Goal: Task Accomplishment & Management: Manage account settings

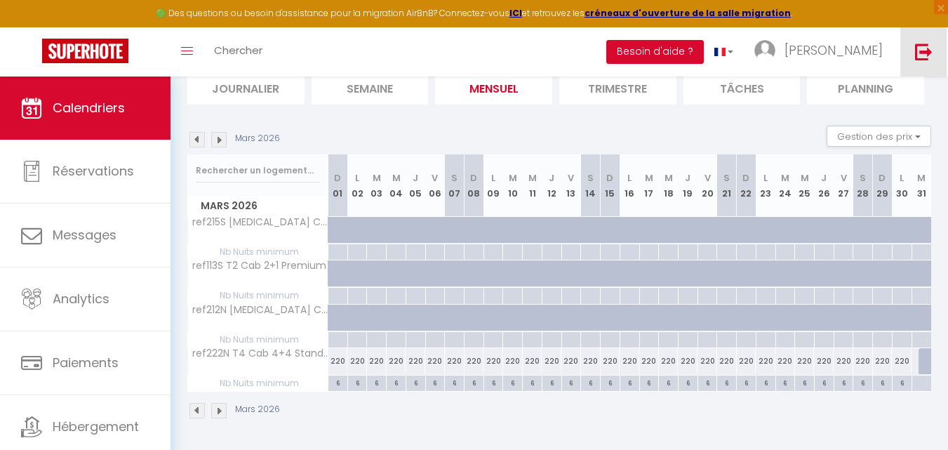
click at [929, 49] on img at bounding box center [924, 52] width 18 height 18
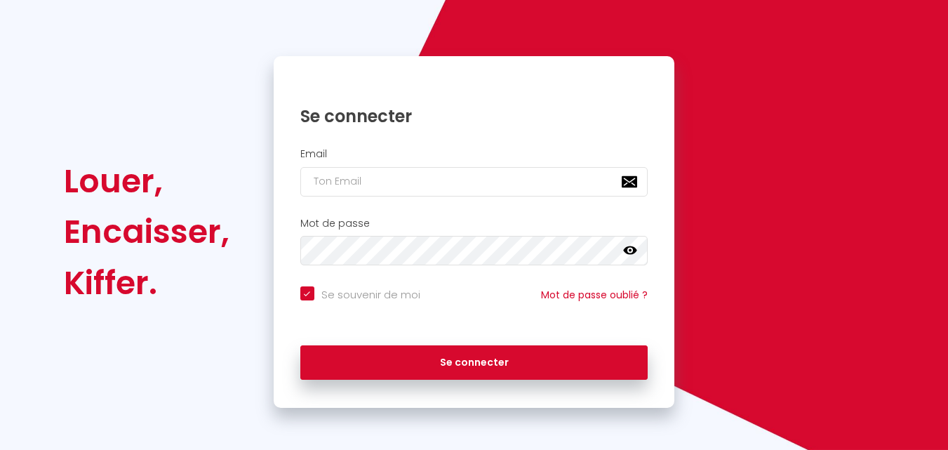
checkbox input "true"
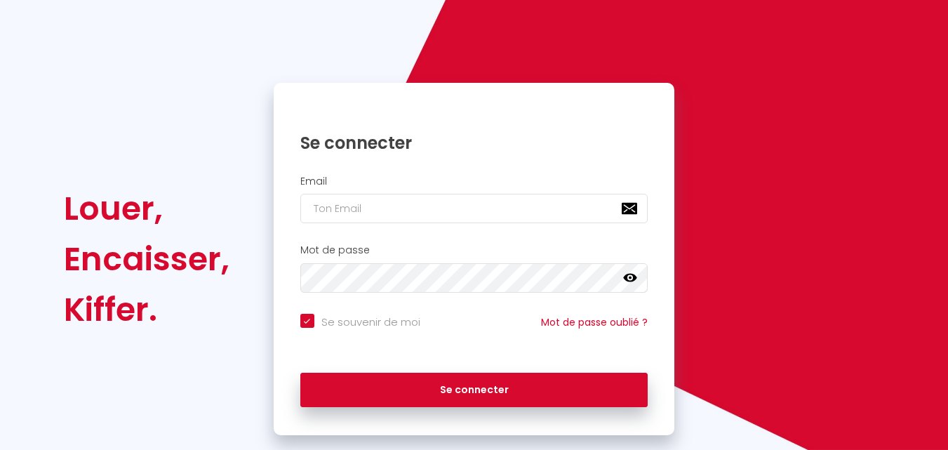
scroll to position [95, 0]
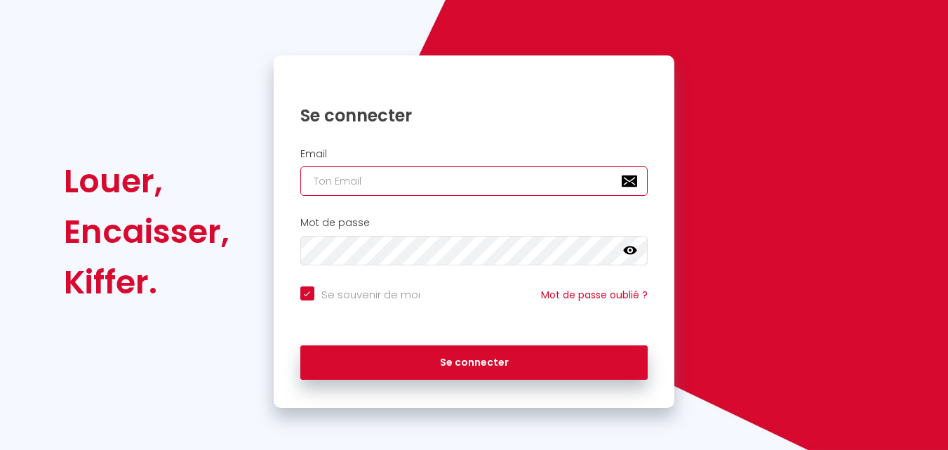
type input "[EMAIL_ADDRESS][DOMAIN_NAME]"
checkbox input "true"
click at [463, 180] on input "[EMAIL_ADDRESS][DOMAIN_NAME]" at bounding box center [474, 180] width 348 height 29
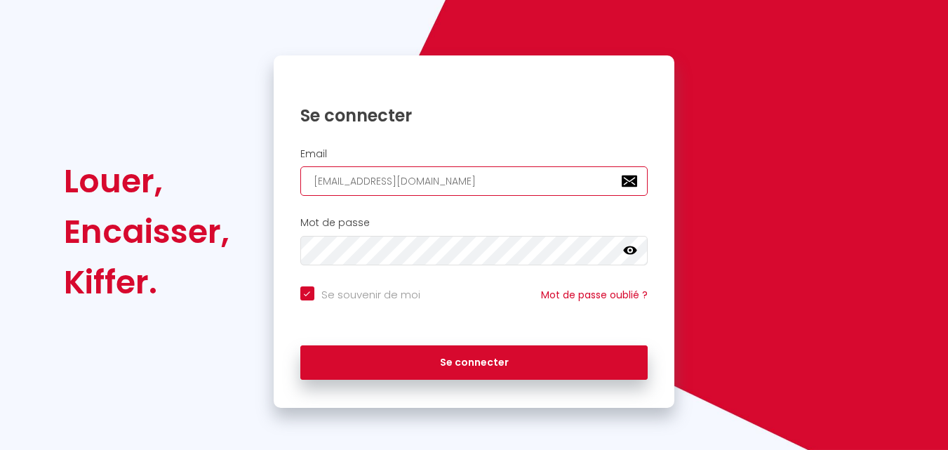
type input "[PERSON_NAME][EMAIL_ADDRESS][DOMAIN_NAME]"
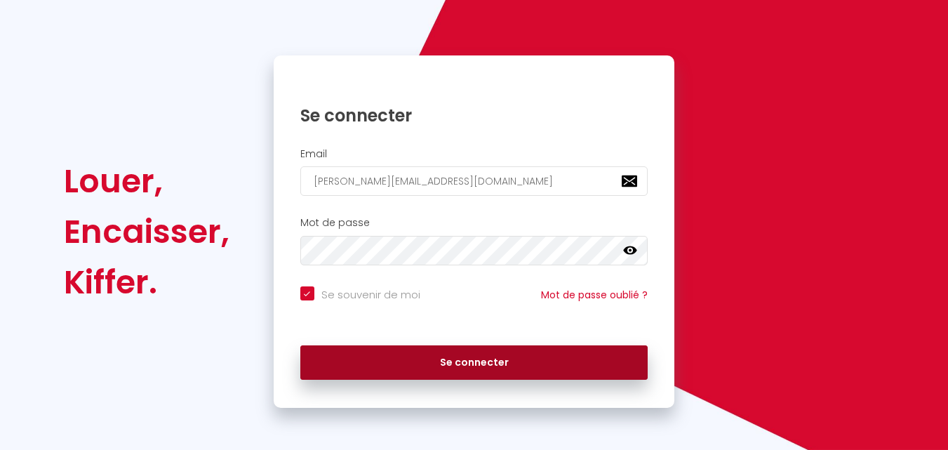
click at [399, 359] on button "Se connecter" at bounding box center [474, 362] width 348 height 35
checkbox input "true"
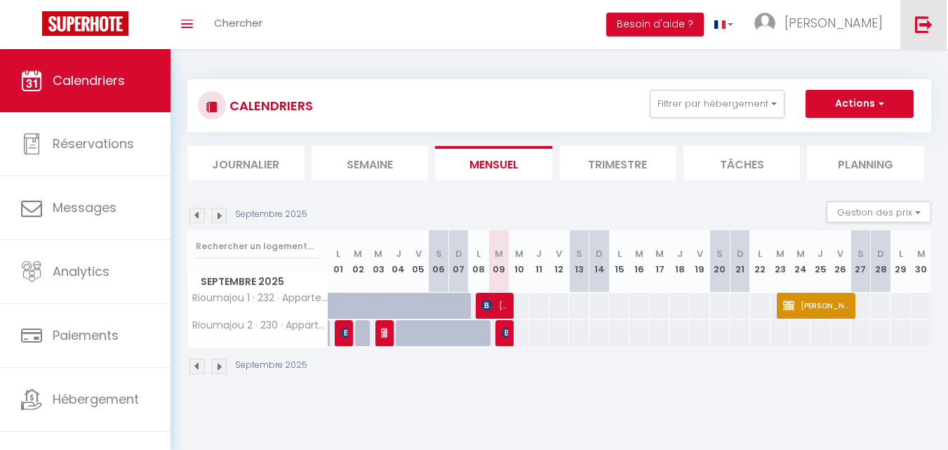
click at [911, 32] on link at bounding box center [924, 24] width 46 height 49
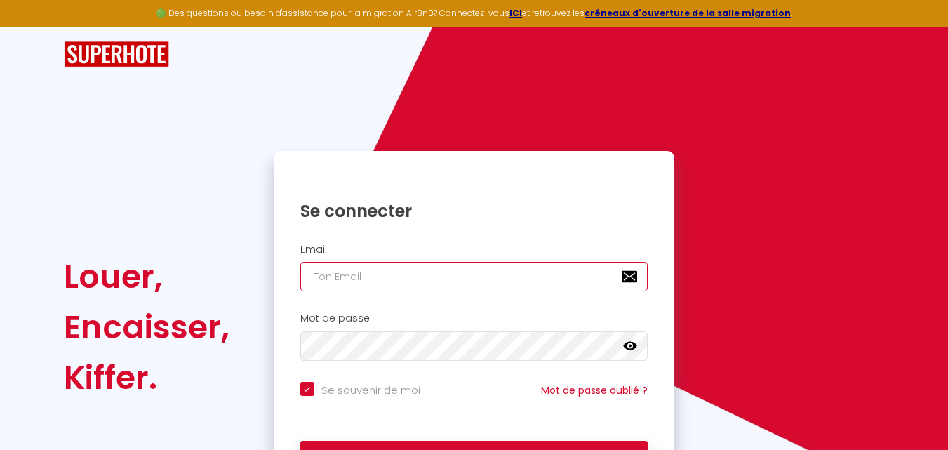
type input "[PERSON_NAME][EMAIL_ADDRESS][DOMAIN_NAME]"
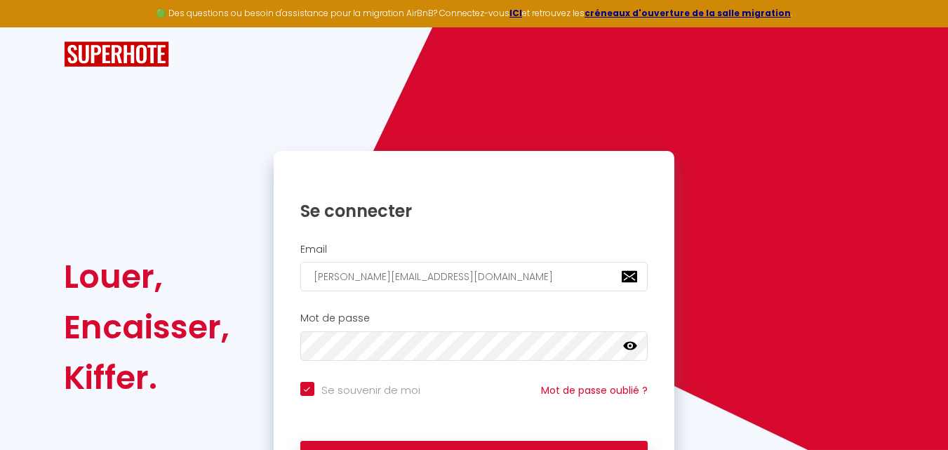
checkbox input "true"
click at [383, 279] on input "[PERSON_NAME][EMAIL_ADDRESS][DOMAIN_NAME]" at bounding box center [474, 276] width 348 height 29
type input "[EMAIL_ADDRESS][DOMAIN_NAME]"
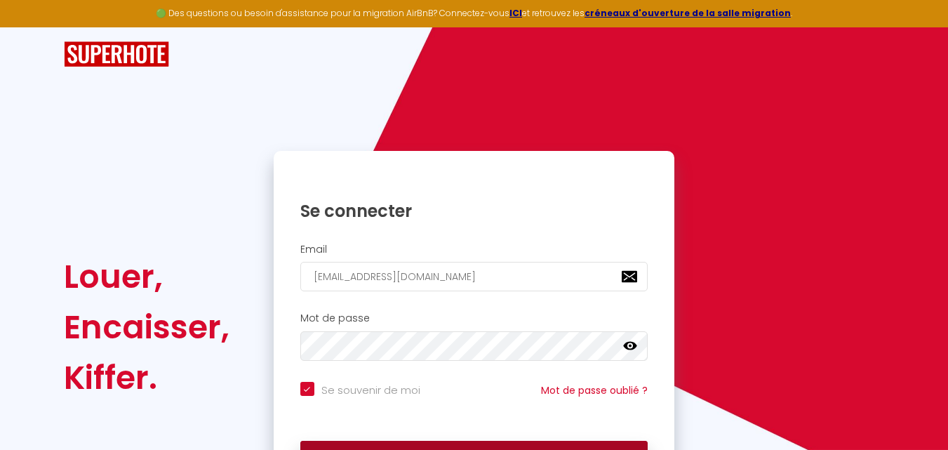
click at [401, 449] on button "Se connecter" at bounding box center [474, 458] width 348 height 35
checkbox input "true"
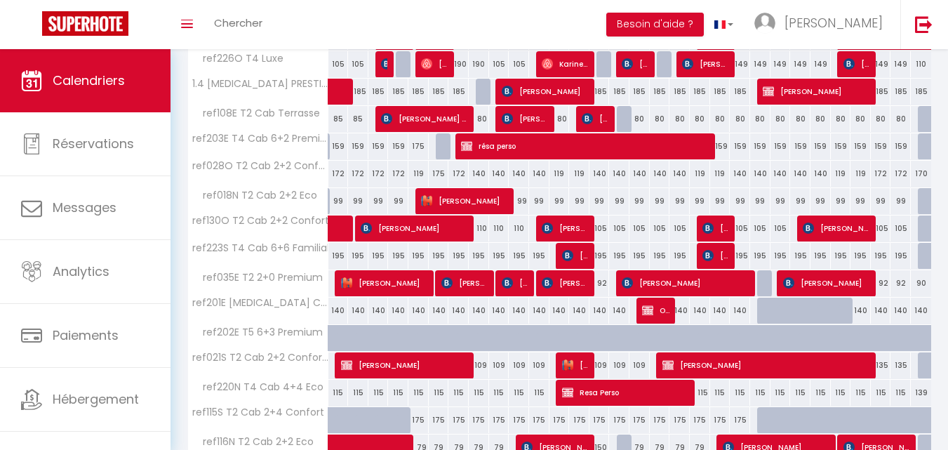
scroll to position [421, 0]
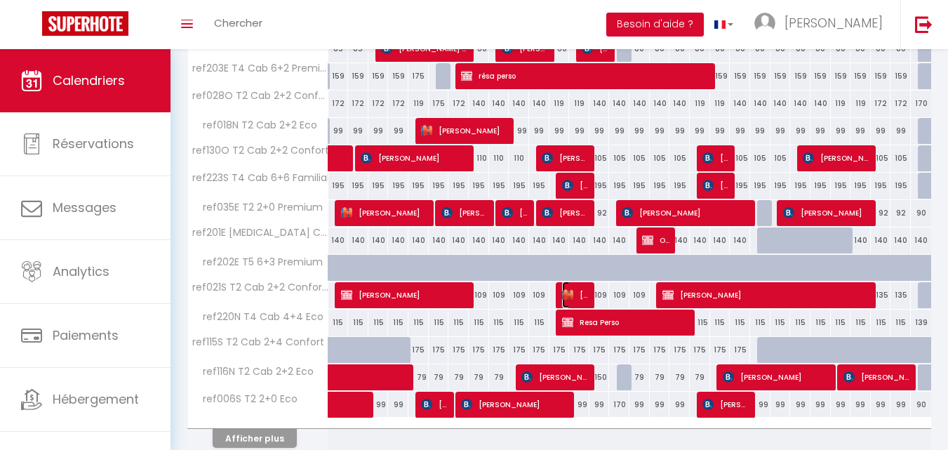
click at [565, 303] on span "[DEMOGRAPHIC_DATA][PERSON_NAME]" at bounding box center [575, 294] width 27 height 27
select select "OK"
select select "KO"
select select "0"
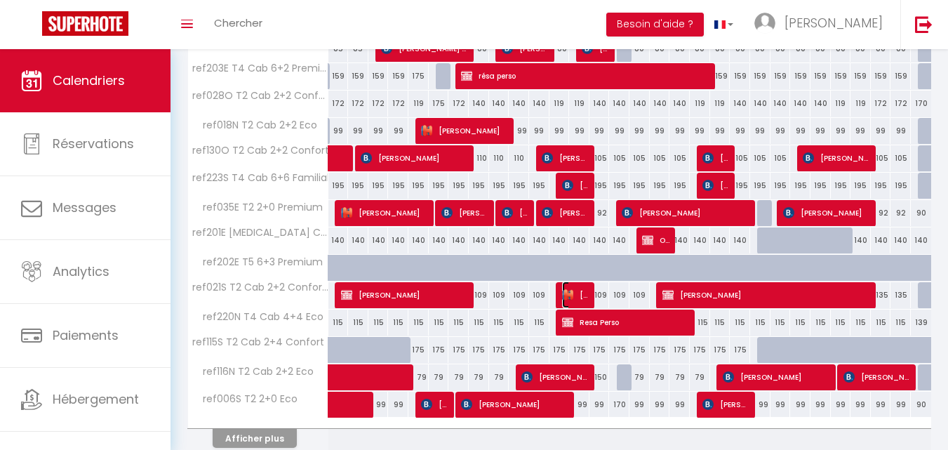
select select "1"
select select
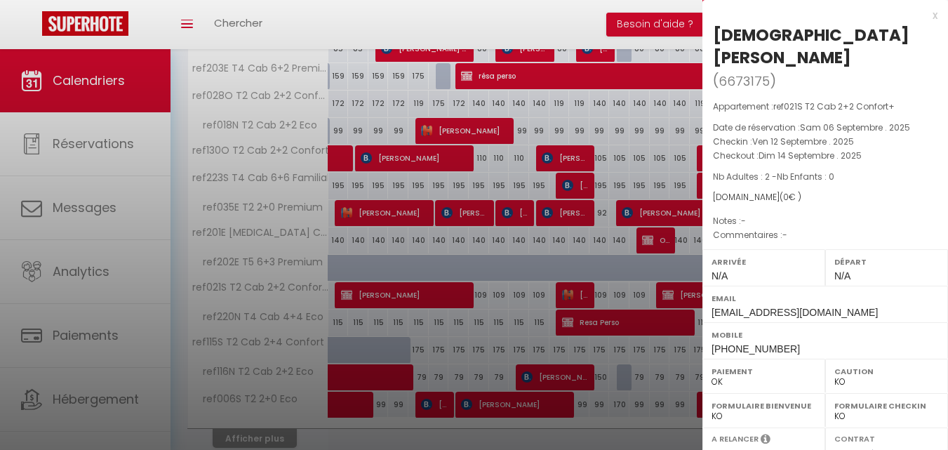
click at [925, 17] on div "x" at bounding box center [820, 15] width 235 height 17
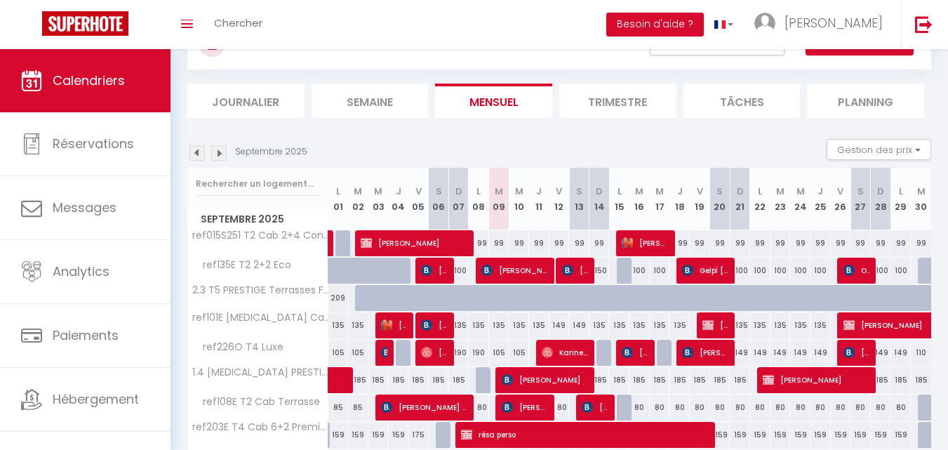
scroll to position [62, 0]
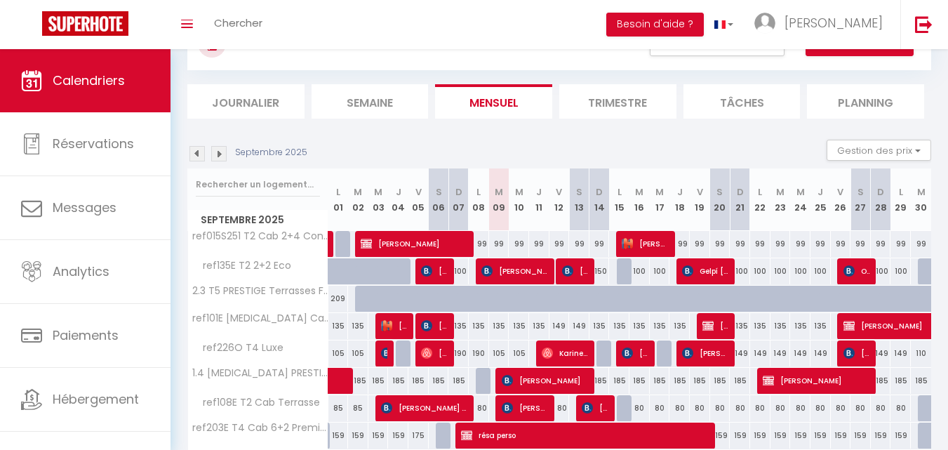
click at [858, 161] on div "Gestion des prix Nb Nuits minimum Règles Disponibilité" at bounding box center [875, 154] width 114 height 28
click at [859, 157] on button "Gestion des prix" at bounding box center [879, 150] width 105 height 21
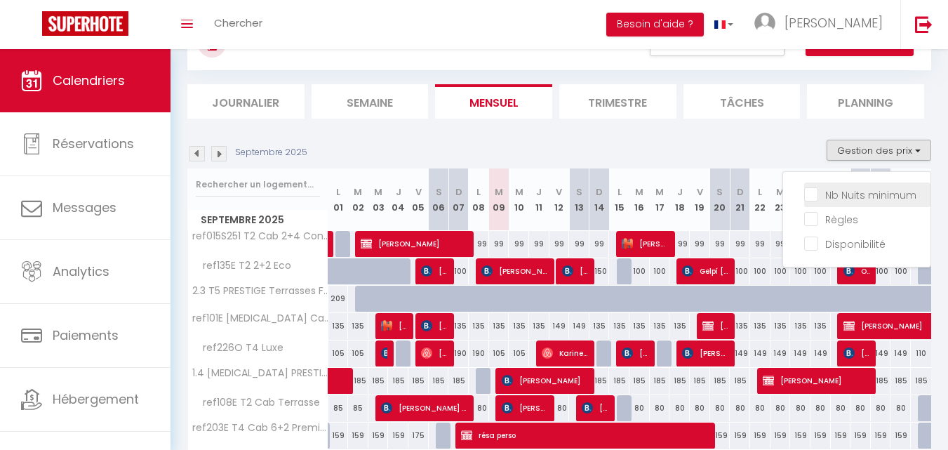
drag, startPoint x: 857, startPoint y: 192, endPoint x: 510, endPoint y: 200, distance: 346.9
click at [856, 192] on input "Nb Nuits minimum" at bounding box center [867, 194] width 126 height 14
checkbox input "true"
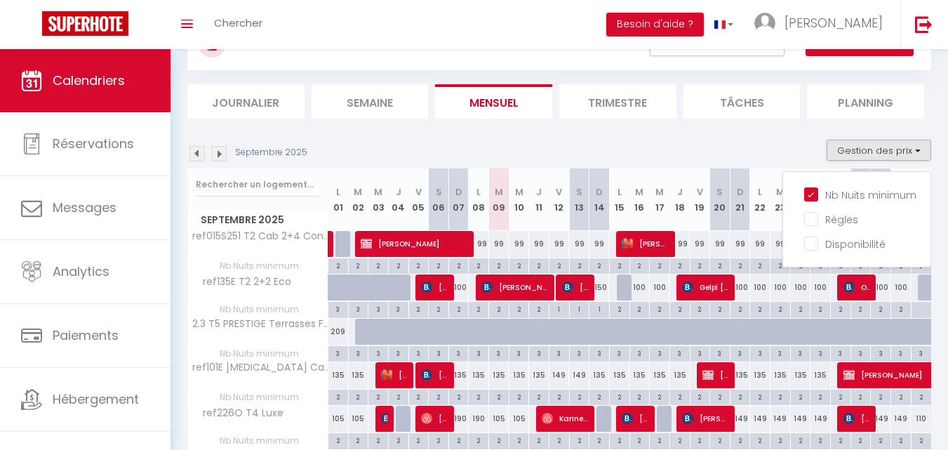
click at [604, 155] on div "Septembre 2025 Gestion des prix Nb Nuits minimum Règles Disponibilité" at bounding box center [559, 154] width 744 height 29
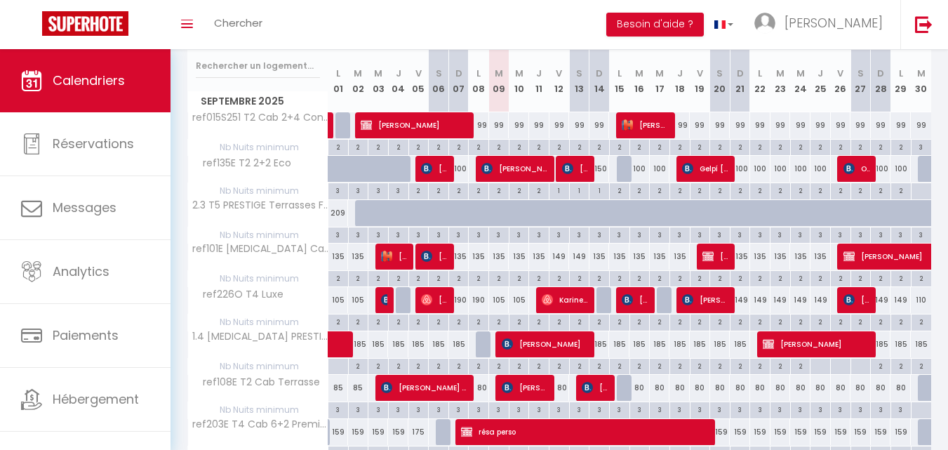
scroll to position [202, 0]
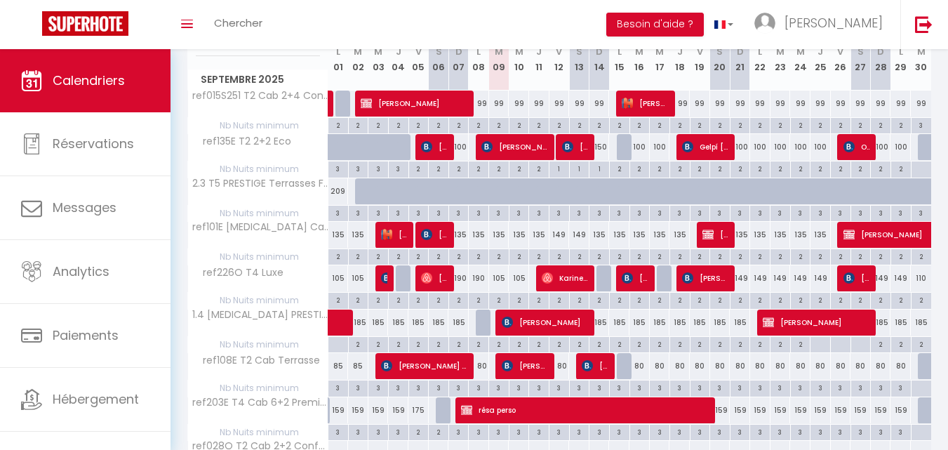
drag, startPoint x: 555, startPoint y: 244, endPoint x: 740, endPoint y: 186, distance: 194.1
click at [554, 244] on div "149" at bounding box center [560, 235] width 20 height 26
type input "149"
type input "Ven 12 Septembre 2025"
type input "[DATE]"
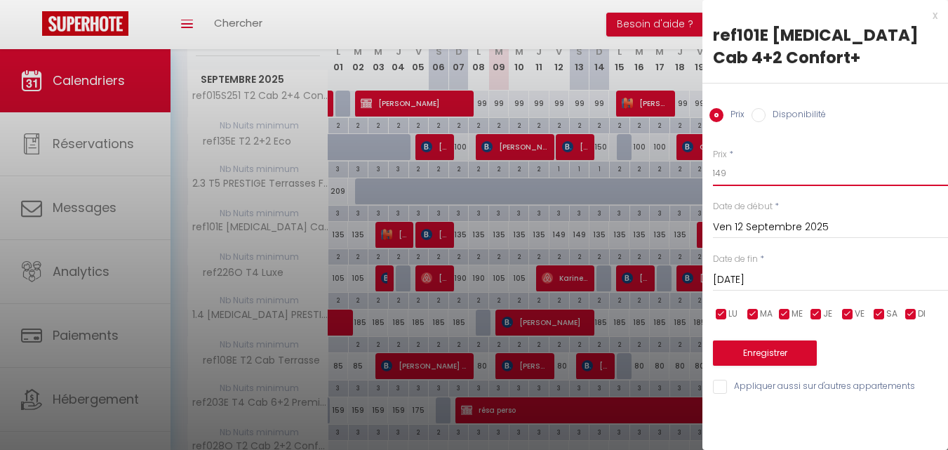
click at [738, 176] on input "149" at bounding box center [830, 173] width 235 height 25
type input "135"
click at [795, 347] on button "Enregistrer" at bounding box center [765, 352] width 104 height 25
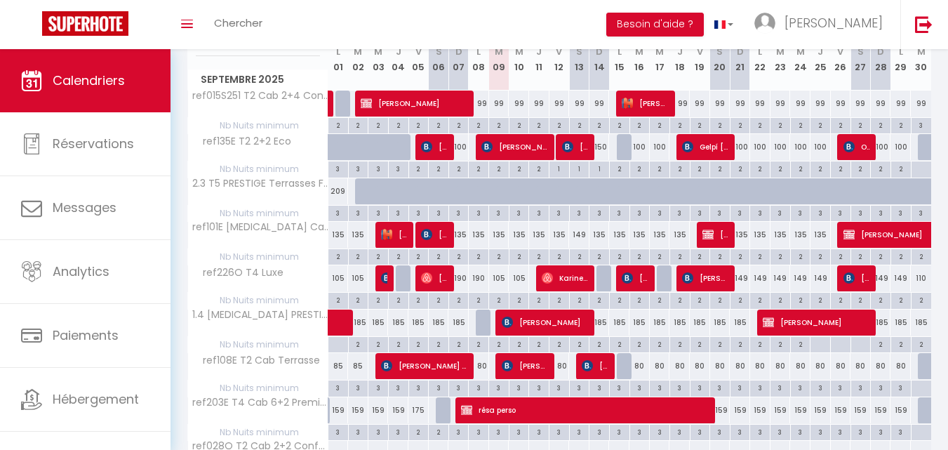
click at [515, 279] on div "105" at bounding box center [519, 278] width 20 height 26
type input "105"
type input "Mer 10 Septembre 2025"
type input "Jeu 11 Septembre 2025"
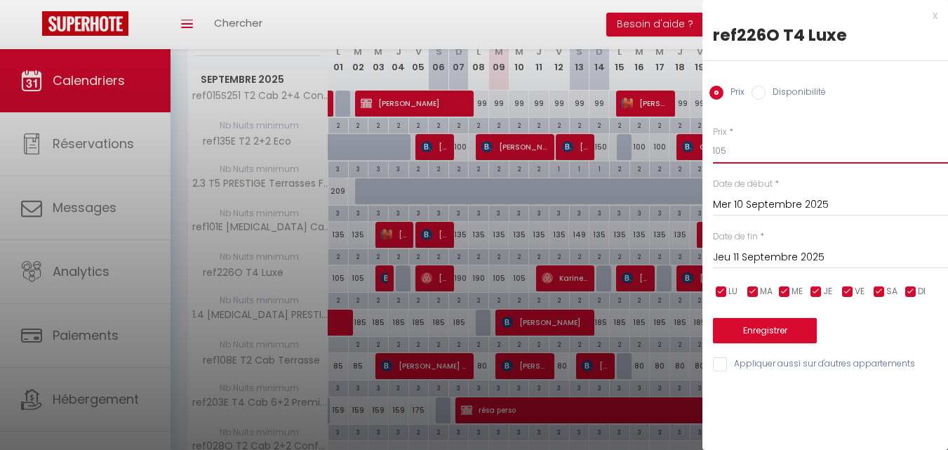
click at [732, 147] on input "105" at bounding box center [830, 150] width 235 height 25
type input "159"
click at [750, 319] on button "Enregistrer" at bounding box center [765, 330] width 104 height 25
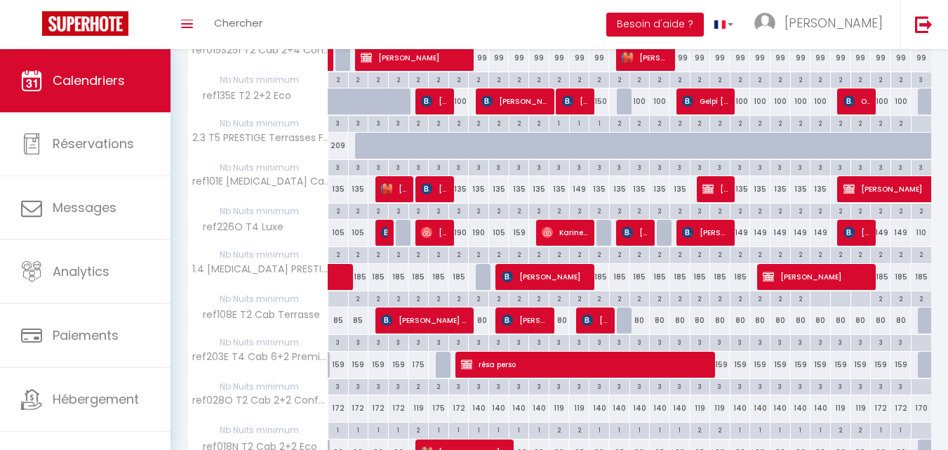
scroll to position [272, 0]
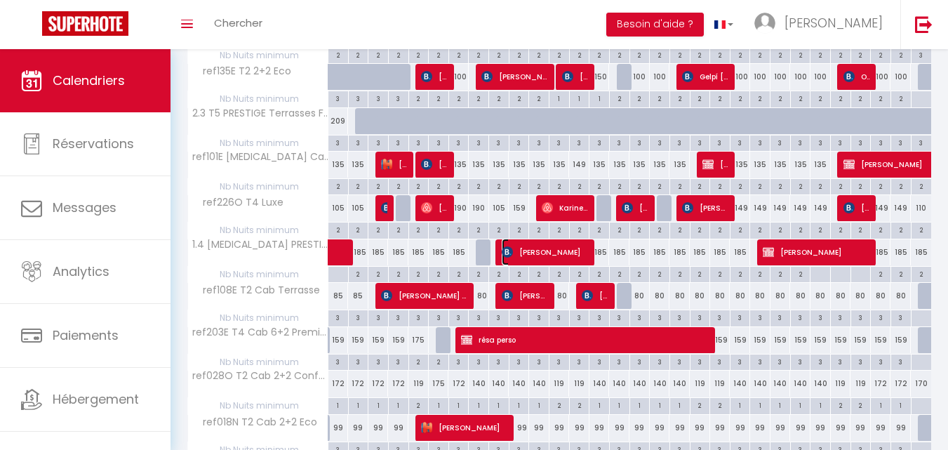
click at [580, 250] on span "[PERSON_NAME]" at bounding box center [546, 252] width 88 height 27
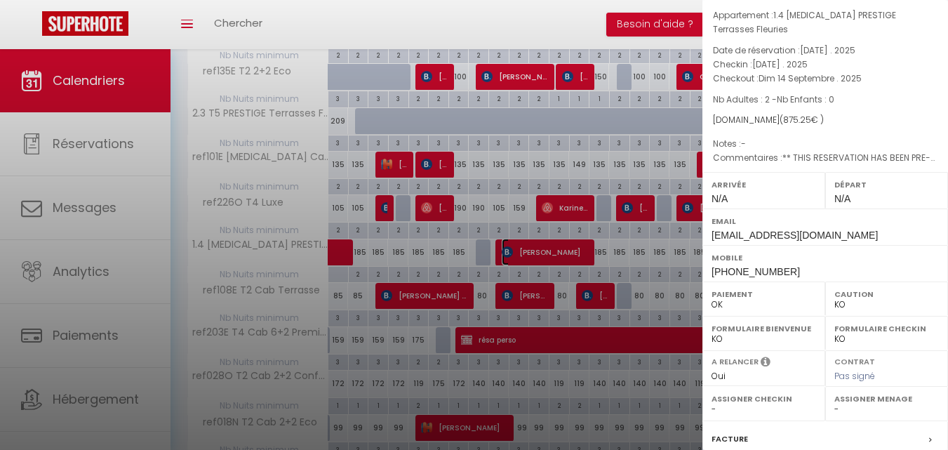
scroll to position [70, 0]
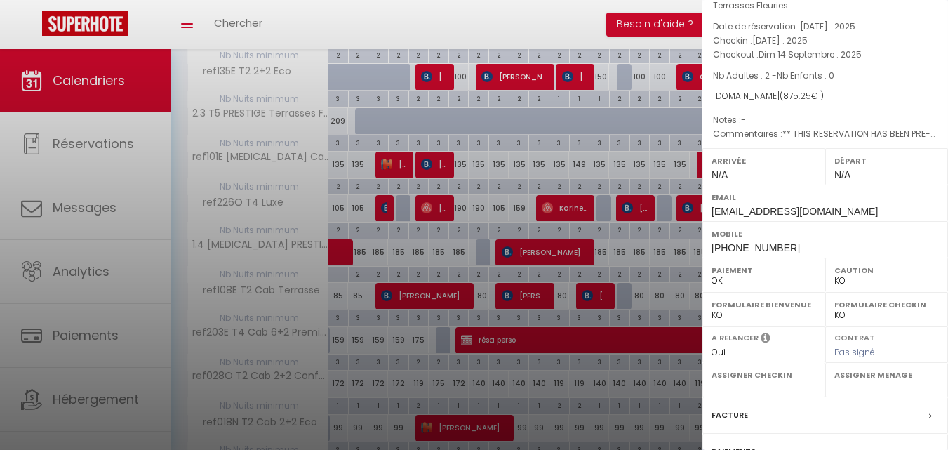
click at [239, 27] on div at bounding box center [474, 225] width 948 height 450
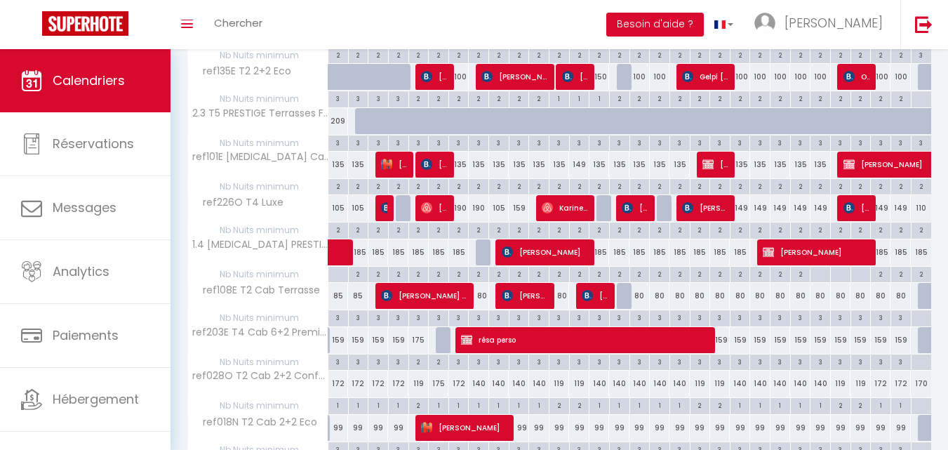
scroll to position [0, 0]
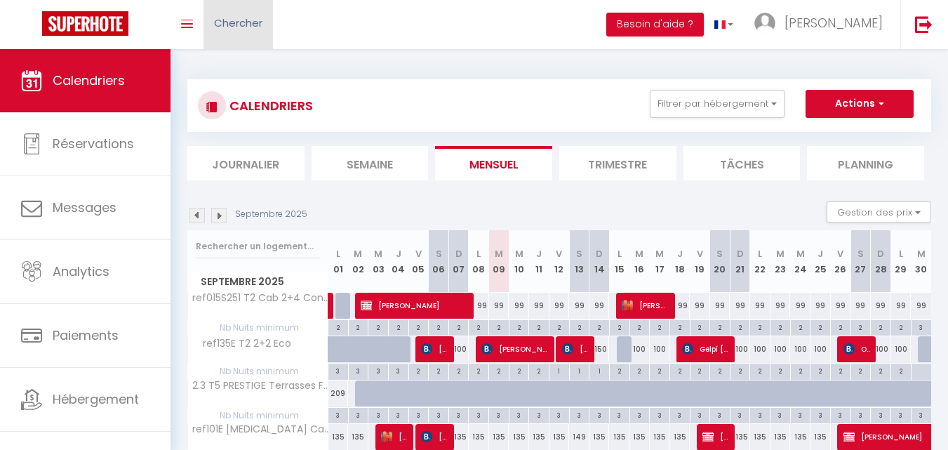
click at [253, 22] on span "Chercher" at bounding box center [238, 22] width 48 height 15
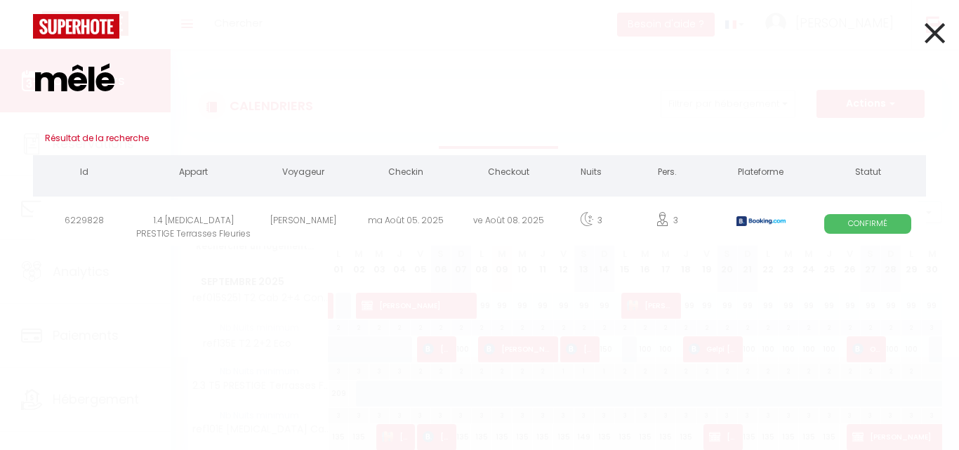
type input "mêlé"
click at [204, 233] on div "1.4 [MEDICAL_DATA] PRESTIGE Terrasses Fleuries" at bounding box center [193, 223] width 116 height 46
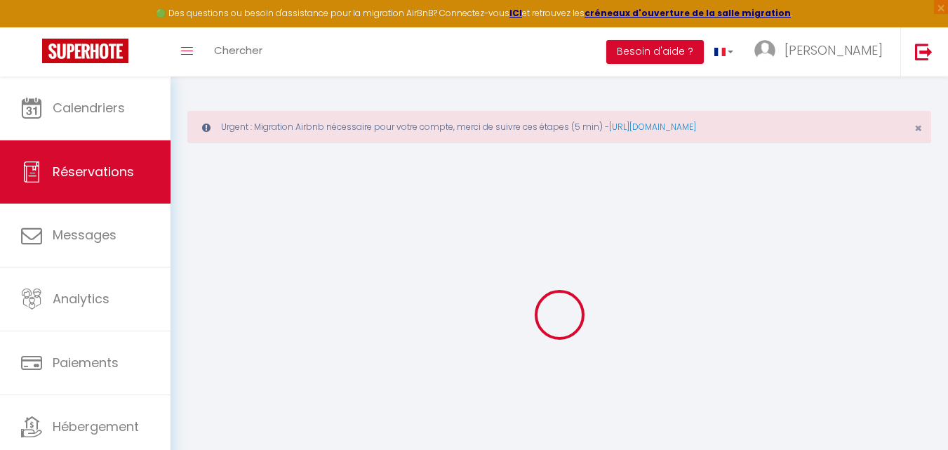
select select
checkbox input "false"
select select
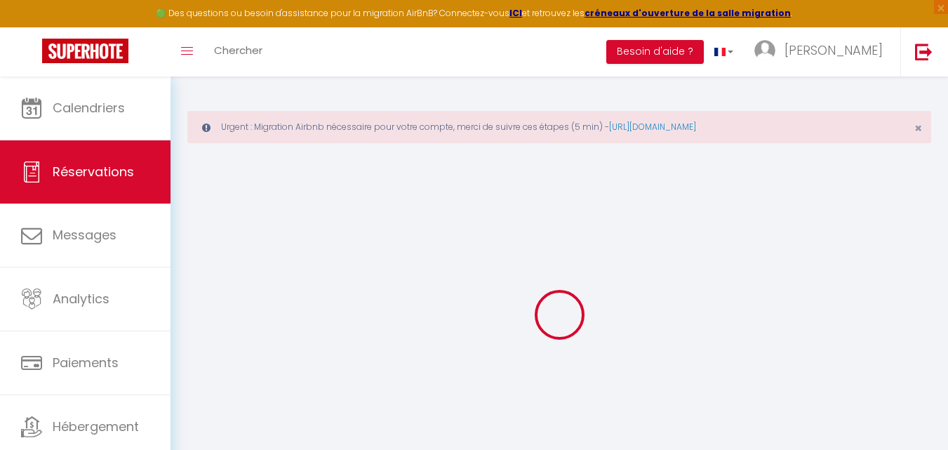
checkbox input "false"
type textarea "** THIS RESERVATION HAS BEEN PRE-PAID ** BOOKING NOTE : Payment charge is EUR 7…"
type input "89"
select select
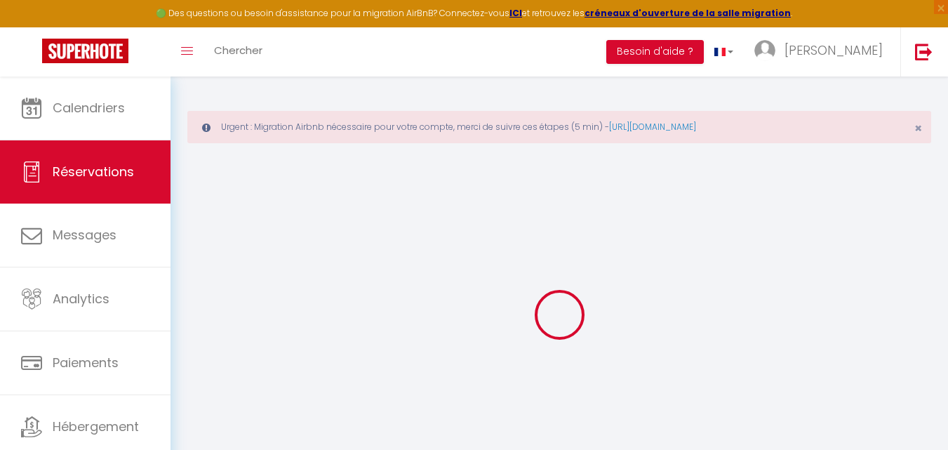
checkbox input "false"
select select
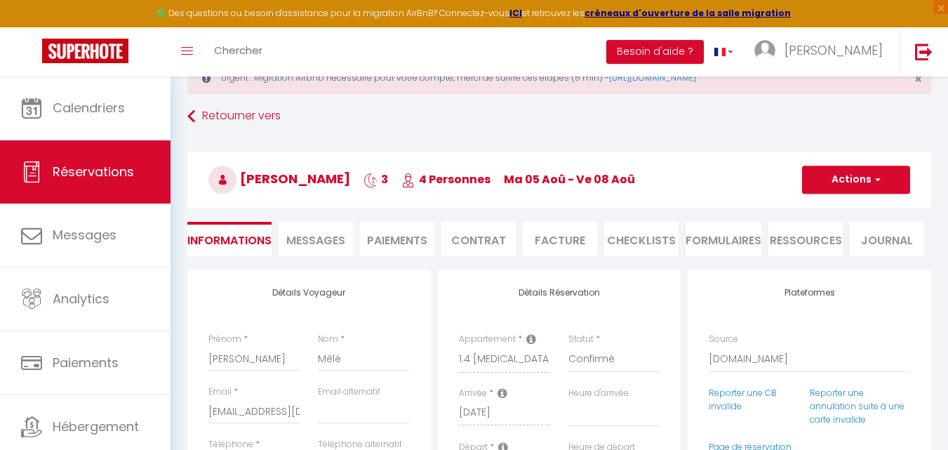
scroll to position [70, 0]
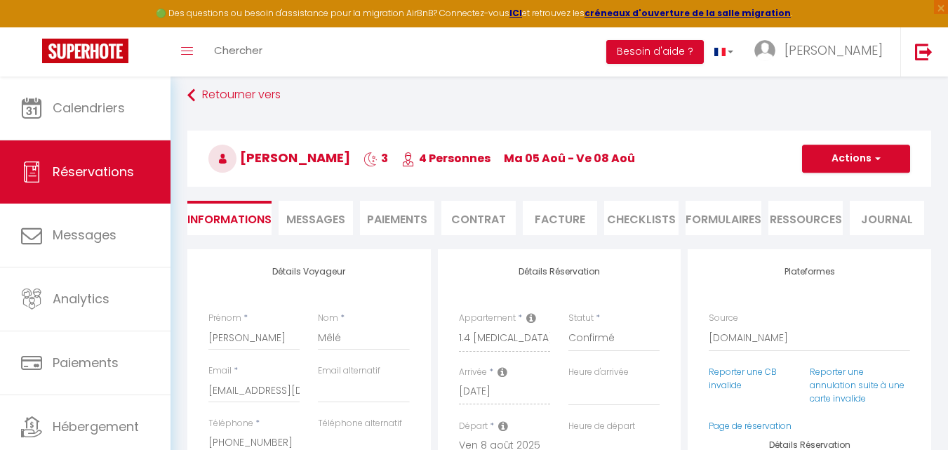
click at [335, 212] on span "Messages" at bounding box center [315, 219] width 59 height 16
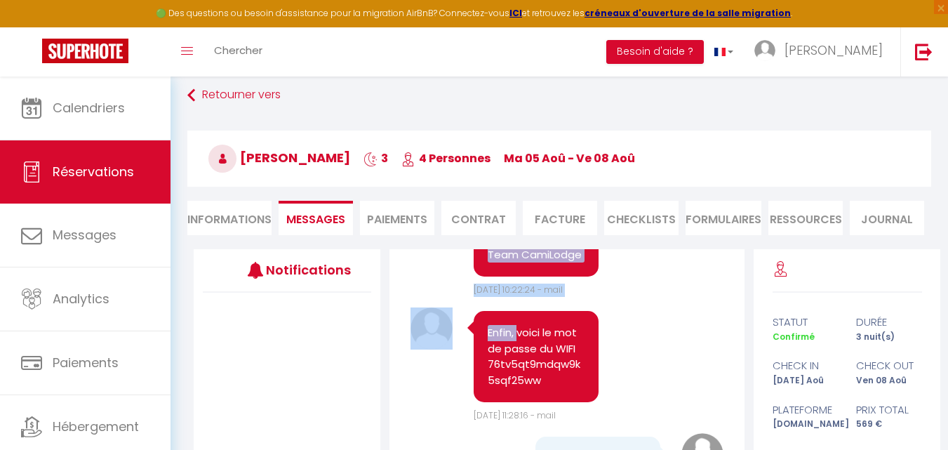
scroll to position [1264, 0]
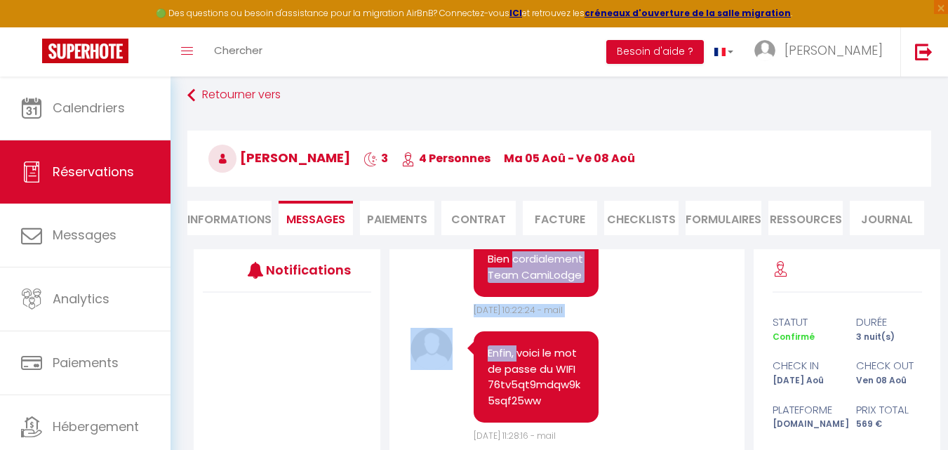
drag, startPoint x: 486, startPoint y: 315, endPoint x: 537, endPoint y: 327, distance: 51.9
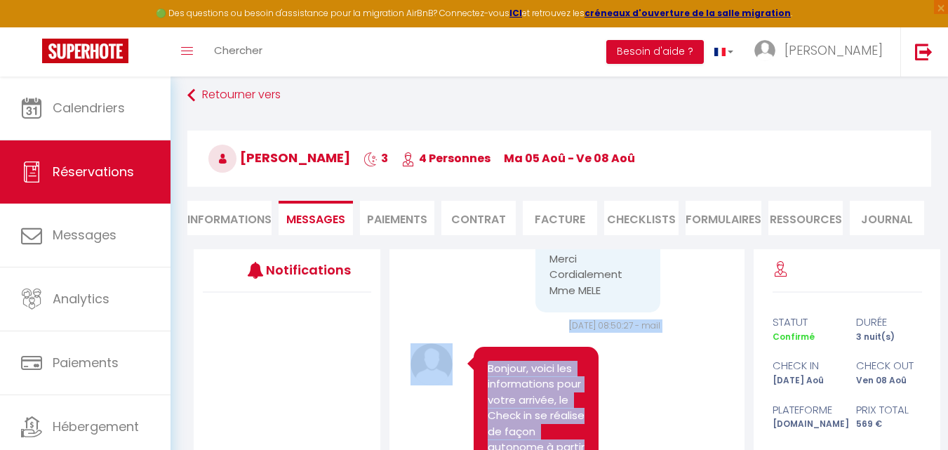
scroll to position [140, 0]
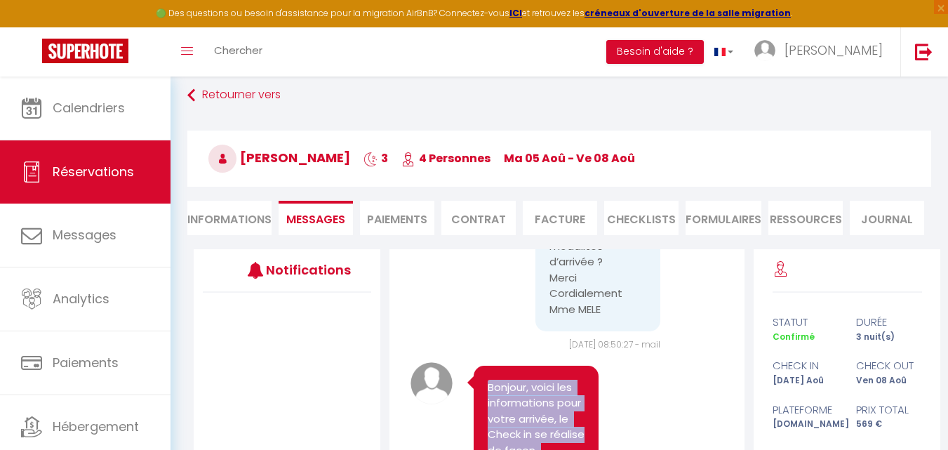
drag, startPoint x: 525, startPoint y: 317, endPoint x: 491, endPoint y: 387, distance: 78.2
copy pre "Bonjour, voici les informations pour votre arrivée, le Check in se réalise de f…"
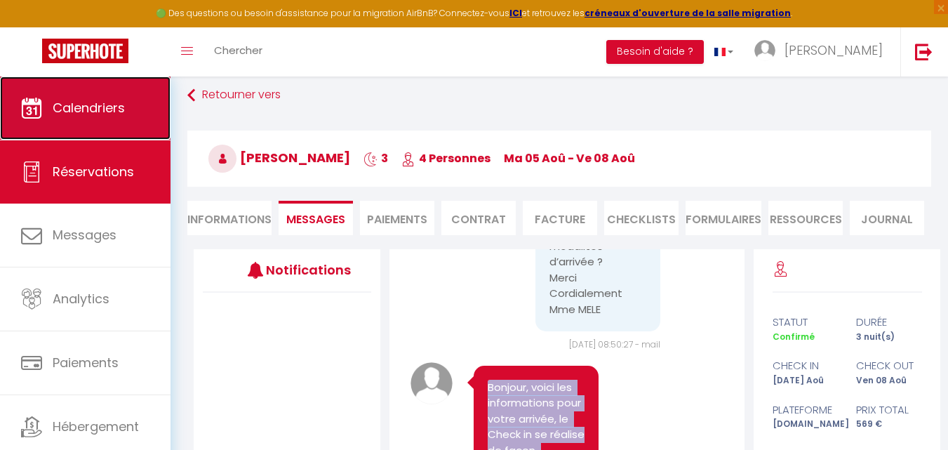
click at [107, 112] on span "Calendriers" at bounding box center [89, 108] width 72 height 18
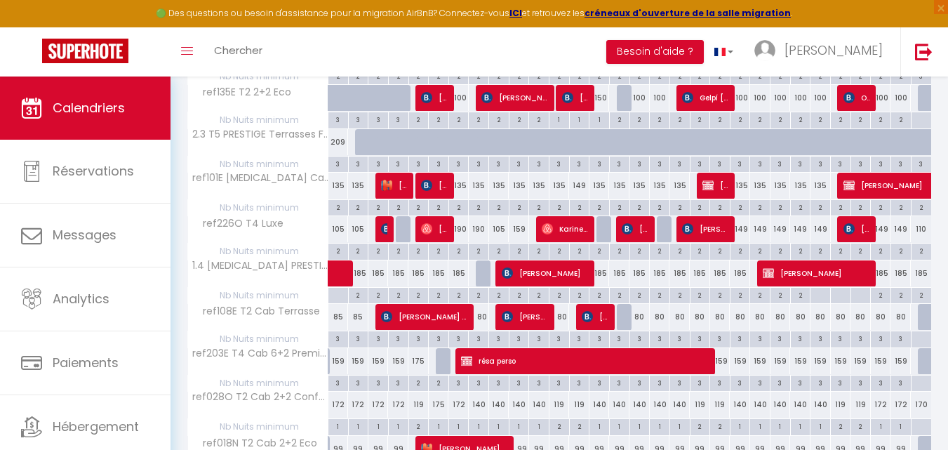
scroll to position [351, 0]
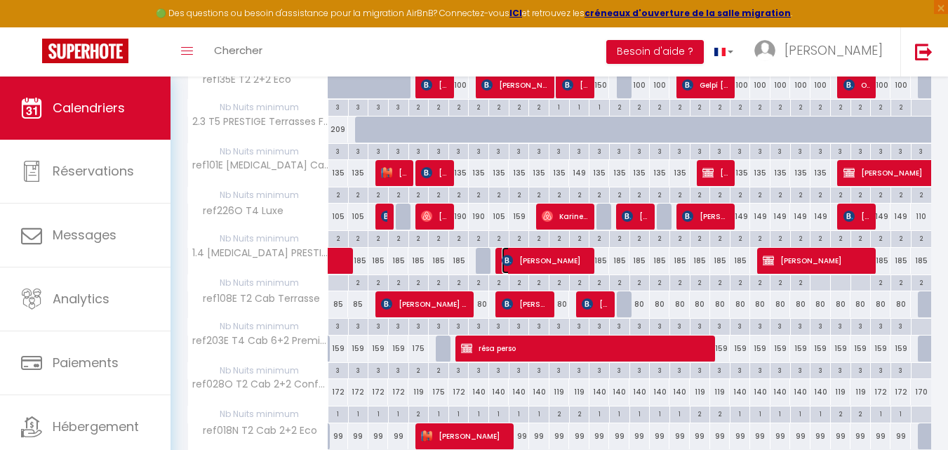
click at [546, 258] on span "[PERSON_NAME]" at bounding box center [546, 260] width 88 height 27
select select "OK"
select select "KO"
select select "0"
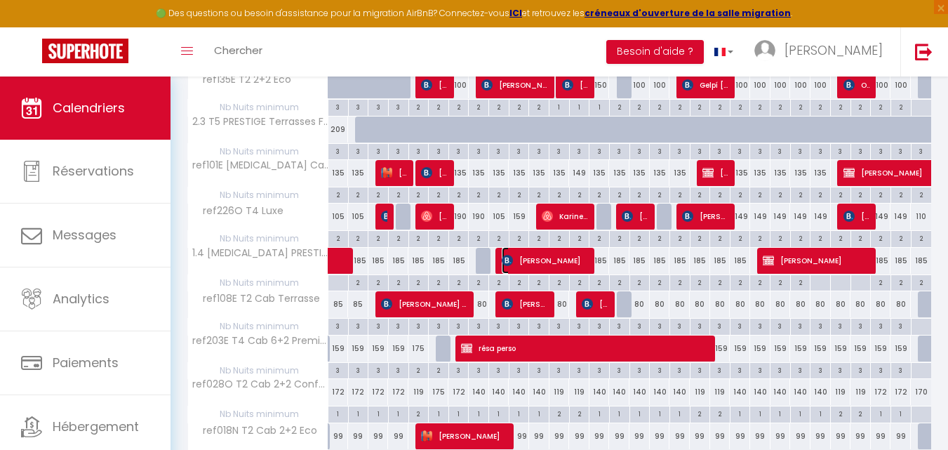
select select "1"
select select
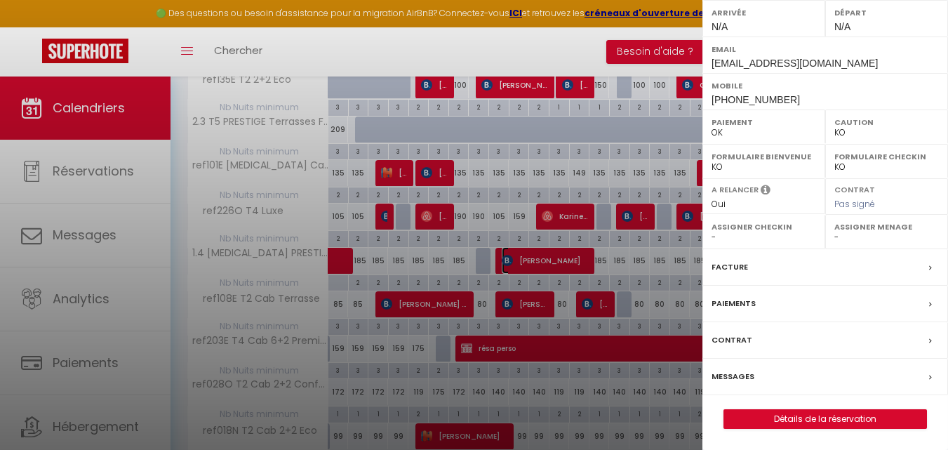
scroll to position [227, 0]
click at [748, 415] on link "Détails de la réservation" at bounding box center [825, 419] width 202 height 18
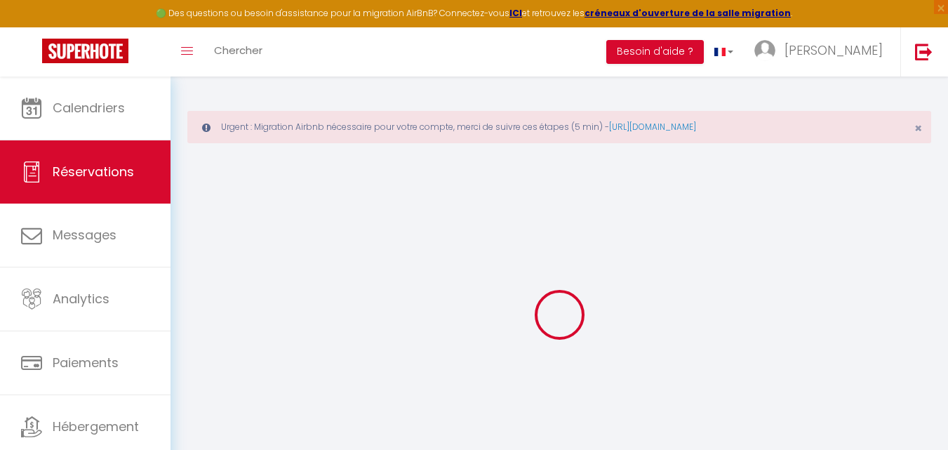
type input "[PERSON_NAME]"
type input "Wiessens"
type input "[EMAIL_ADDRESS][DOMAIN_NAME]"
type input "[PHONE_NUMBER]"
select select "DE"
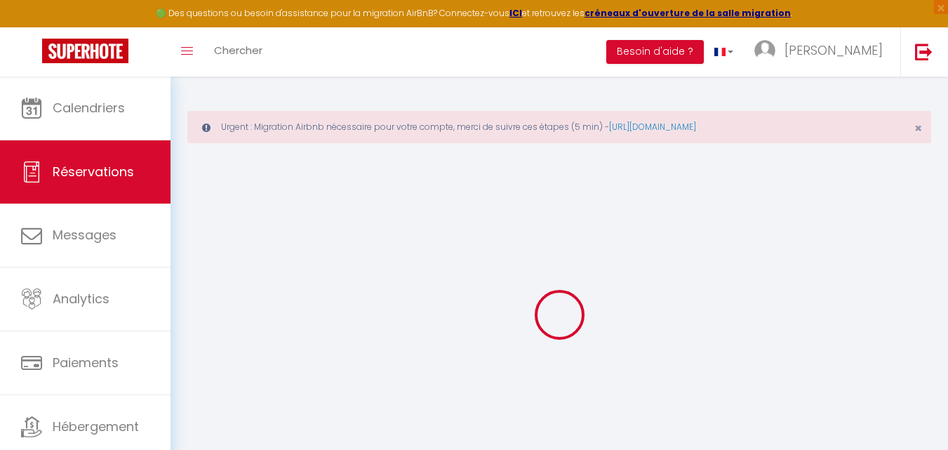
type input "131.29"
type input "12.25"
select select "71496"
select select "1"
select select
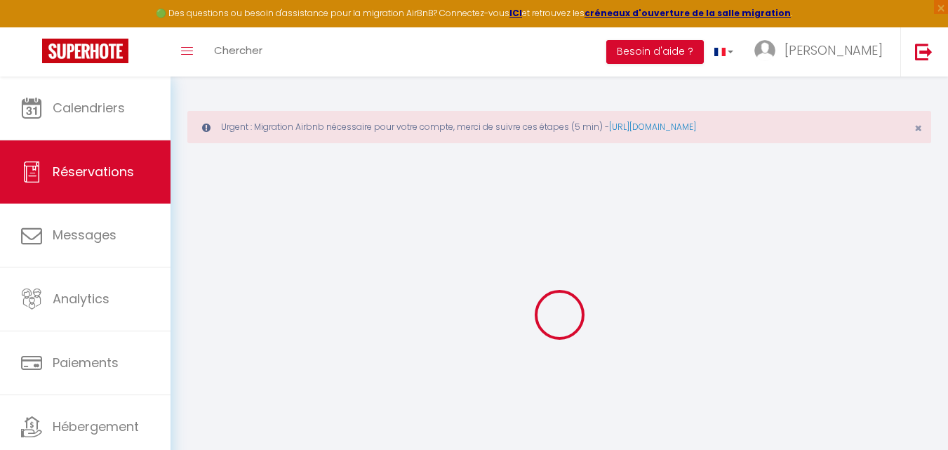
select select
type input "2"
select select "12"
select select "14"
type input "786.25"
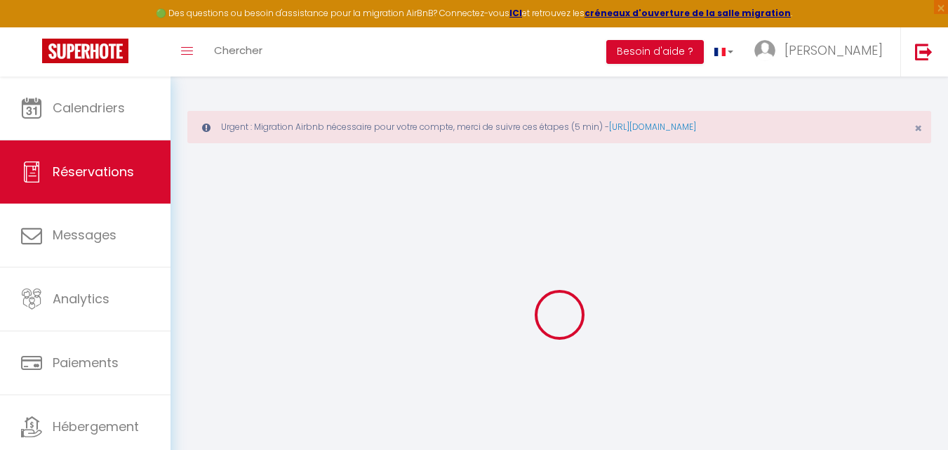
checkbox input "false"
type input "0"
select select "2"
type input "0"
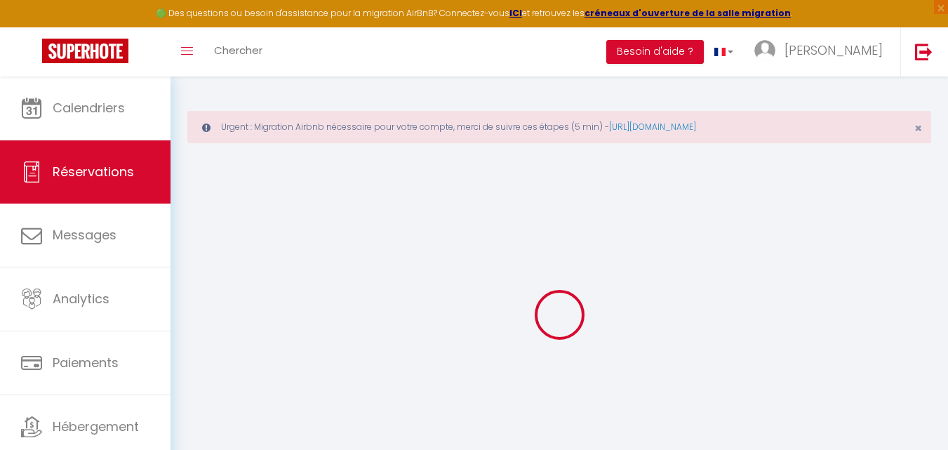
type input "0"
select select
checkbox input "false"
select select
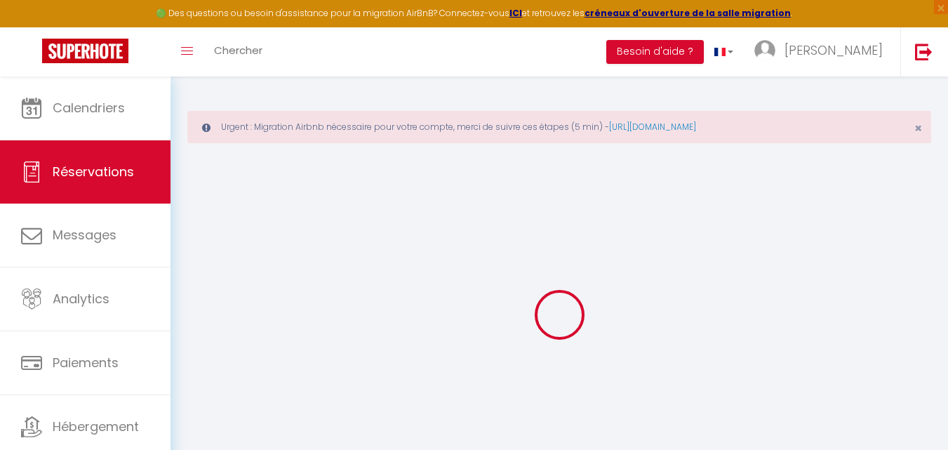
select select
checkbox input "false"
select select
checkbox input "false"
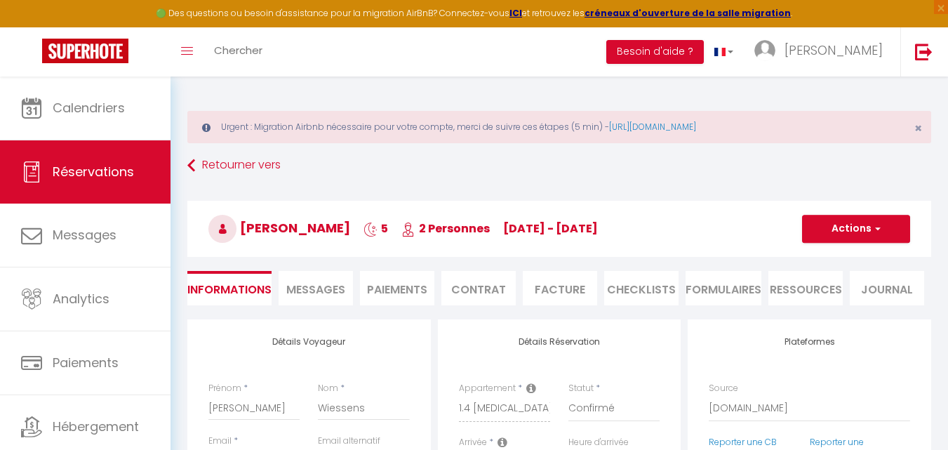
select select
checkbox input "false"
type textarea "** THIS RESERVATION HAS BEEN PRE-PAID ** BOOKING NOTE : Payment charge is EUR 1…"
type input "89"
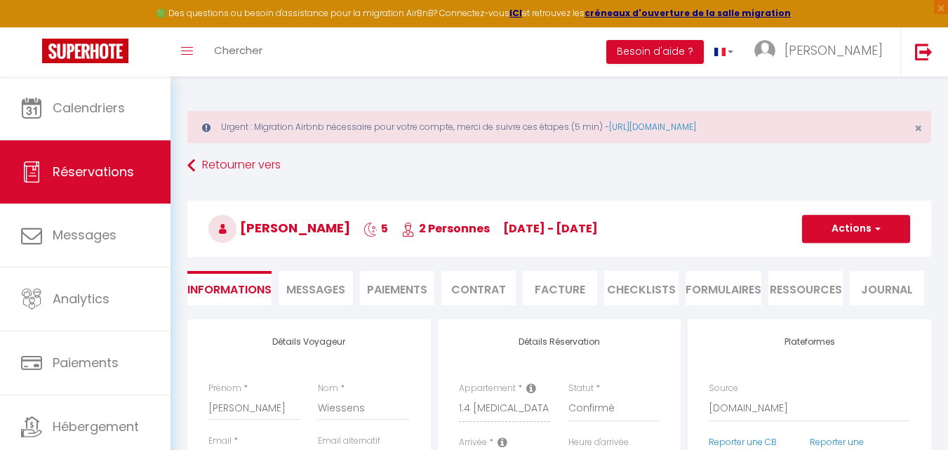
select select
checkbox input "false"
select select
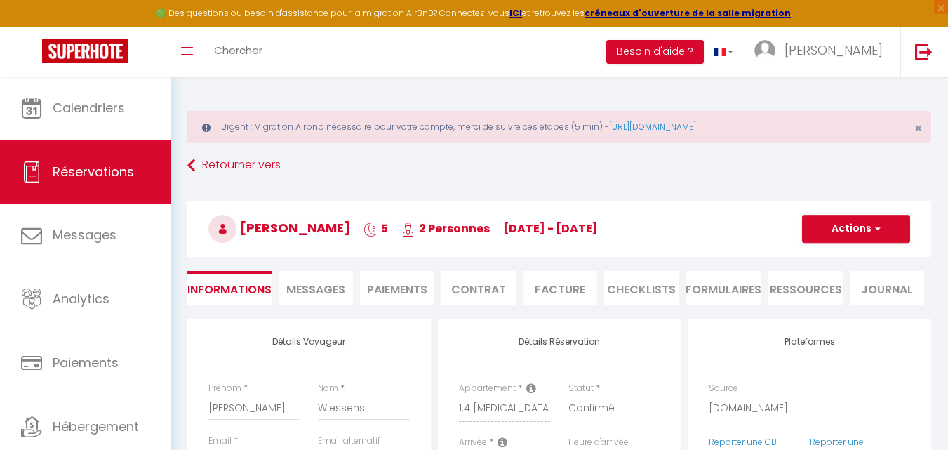
click at [339, 289] on span "Messages" at bounding box center [315, 289] width 59 height 16
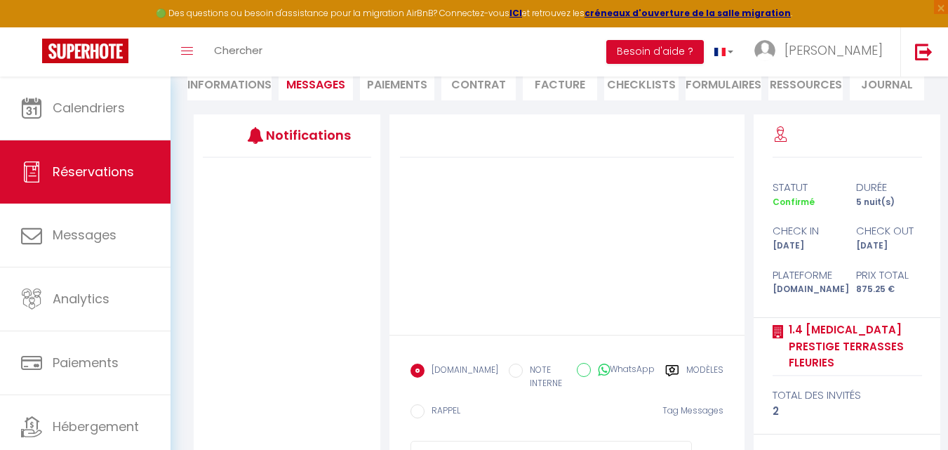
scroll to position [272, 0]
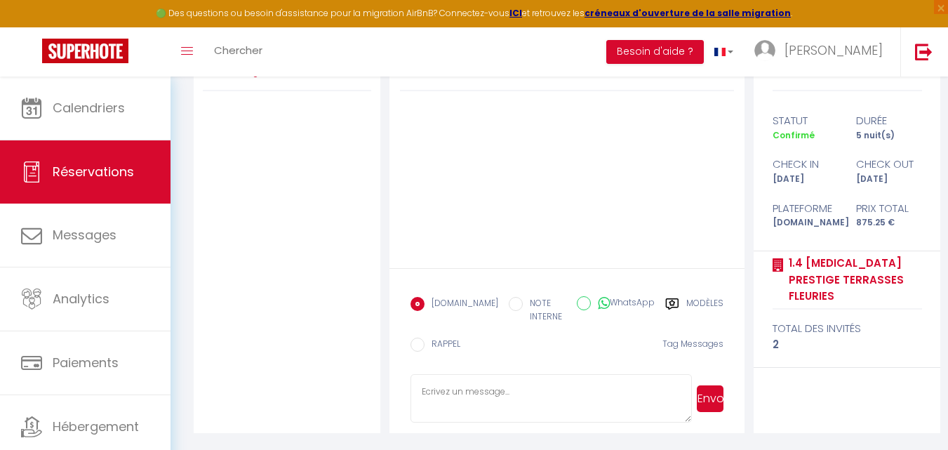
click at [446, 390] on textarea at bounding box center [551, 398] width 281 height 49
paste textarea "Bonjour, voici les informations pour votre arrivée, le Check in se réalise de f…"
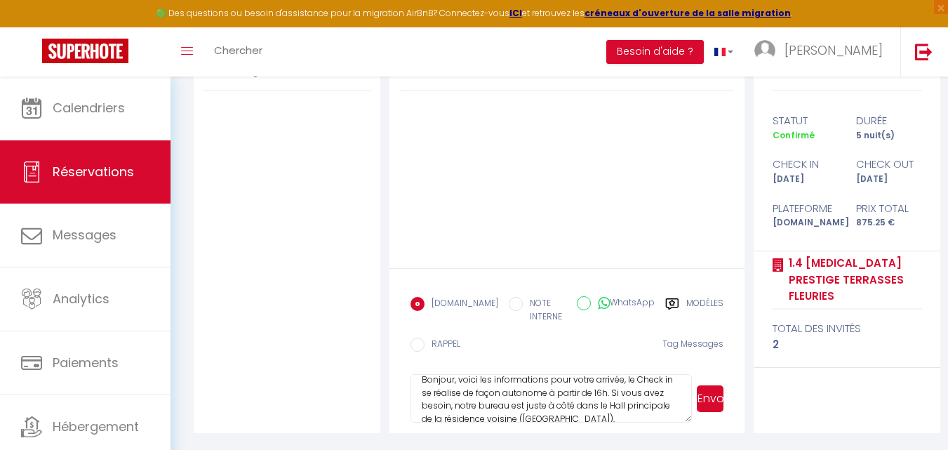
scroll to position [0, 0]
click at [609, 402] on textarea "Bonjour, voici les informations pour votre arrivée, le Check in se réalise de f…" at bounding box center [551, 398] width 281 height 49
click at [619, 404] on textarea "Bonjour, voici les informations pour votre arrivée, le Check in se réalise de f…" at bounding box center [551, 398] width 281 height 49
click at [623, 379] on textarea "Bonjour, voici les informations pour votre arrivée, le Check in se réalise de f…" at bounding box center [551, 398] width 281 height 49
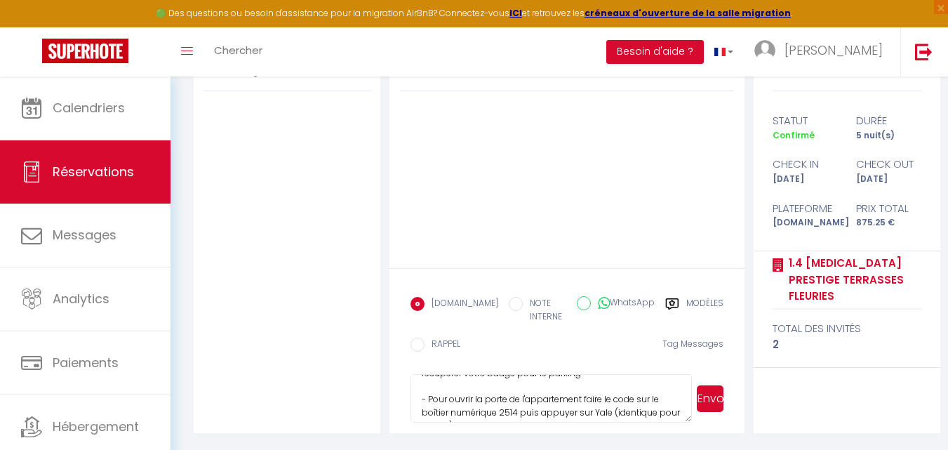
scroll to position [218, 0]
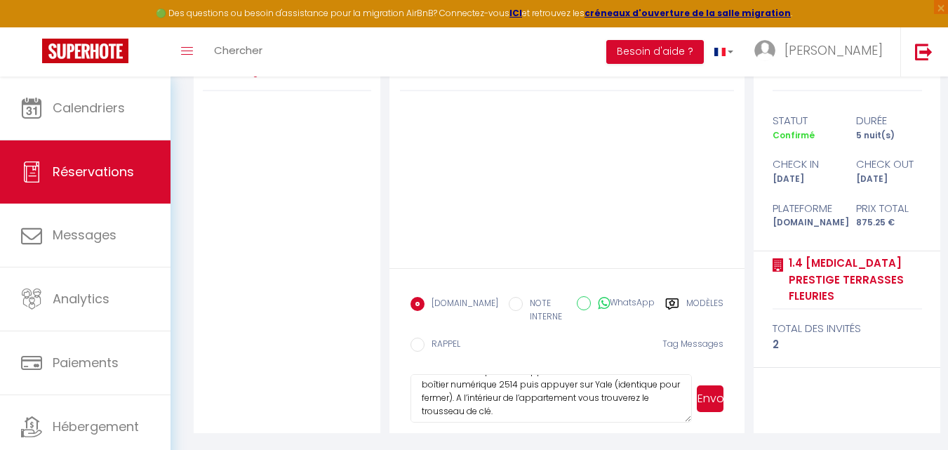
drag, startPoint x: 528, startPoint y: 411, endPoint x: 479, endPoint y: 391, distance: 52.9
click at [477, 387] on textarea "Bonjour, voici les informations pour votre arrivée, le Check in se réalise de f…" at bounding box center [551, 398] width 281 height 49
drag, startPoint x: 523, startPoint y: 416, endPoint x: 498, endPoint y: 414, distance: 25.4
click at [522, 416] on textarea "Bonjour, voici les informations pour votre arrivée, le Check in se réalise de f…" at bounding box center [551, 398] width 281 height 49
click at [483, 399] on textarea "Bonjour, voici les informations pour votre arrivée, le Check in se réalise de f…" at bounding box center [551, 398] width 281 height 49
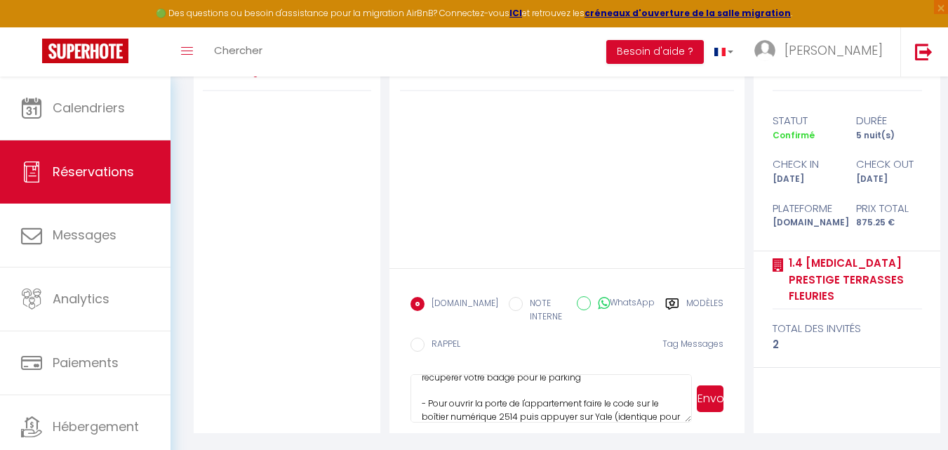
drag, startPoint x: 479, startPoint y: 397, endPoint x: 470, endPoint y: 403, distance: 11.1
click at [470, 403] on textarea "Bonjour, voici les informations pour votre arrivée, le Check in se réalise de f…" at bounding box center [551, 398] width 281 height 49
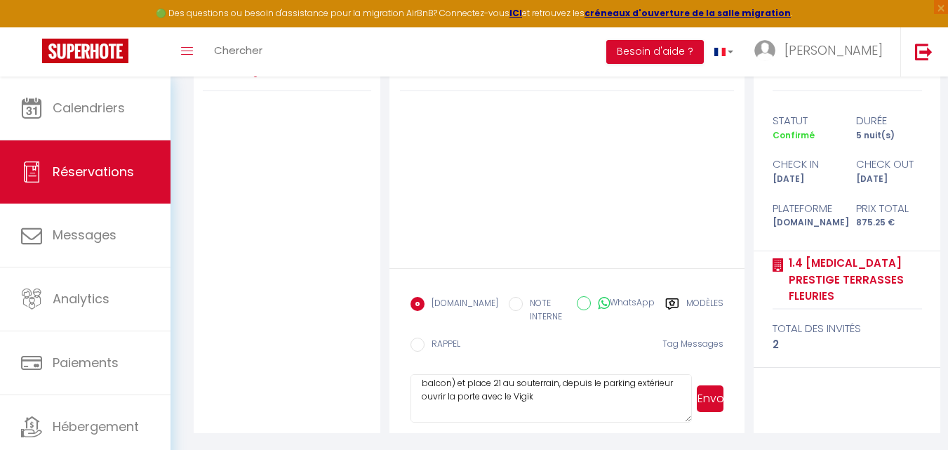
scroll to position [248, 0]
click at [591, 411] on textarea "Bonjour, voici les informations pour votre arrivée, le Check in se réalise de f…" at bounding box center [551, 398] width 281 height 49
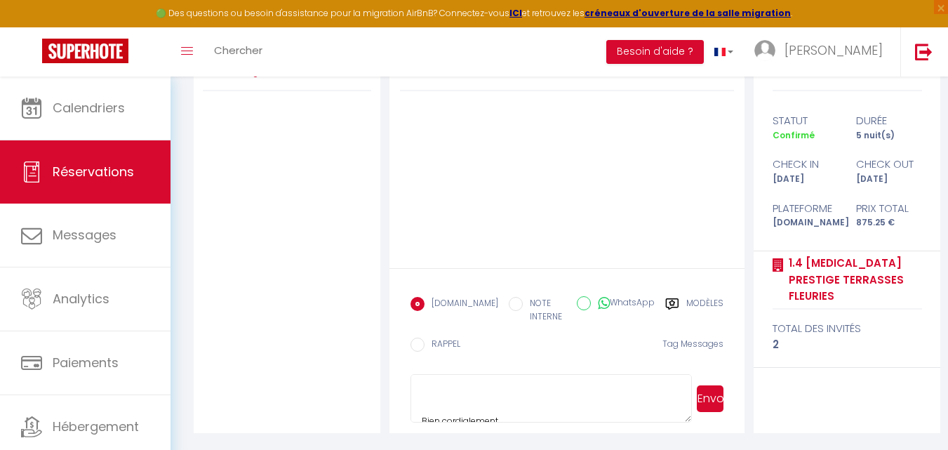
scroll to position [314, 0]
paste textarea "76tv5qt9mdqw9k5sqf25ww"
type textarea "Bonjour, voici les informations pour votre arrivée, le Check in se réalise de f…"
click at [712, 397] on button "Envoyer" at bounding box center [710, 398] width 27 height 27
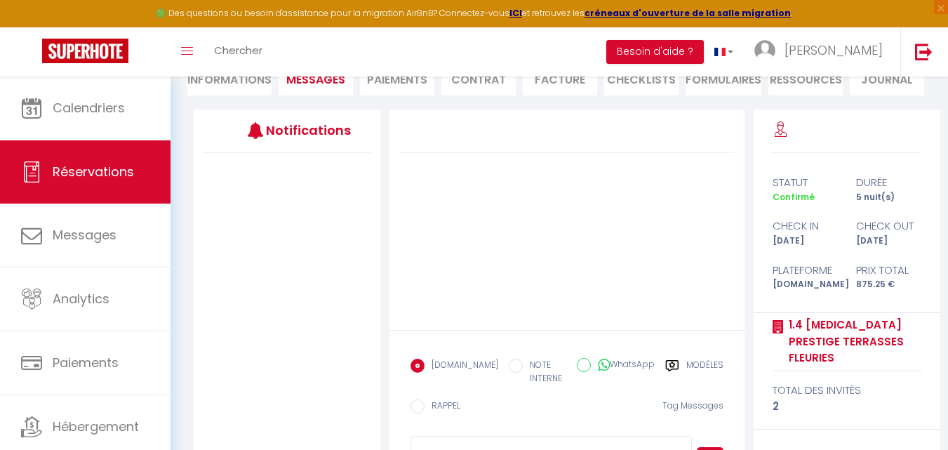
scroll to position [0, 0]
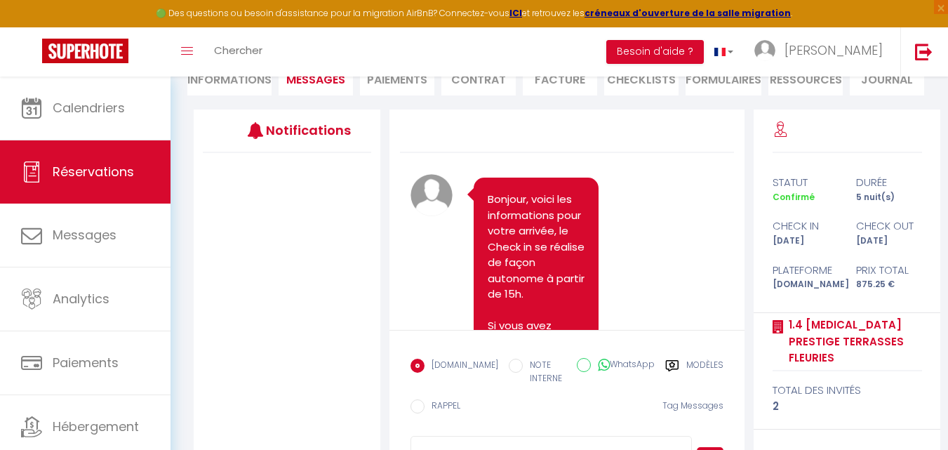
select select
click at [263, 95] on li "Informations" at bounding box center [229, 78] width 84 height 34
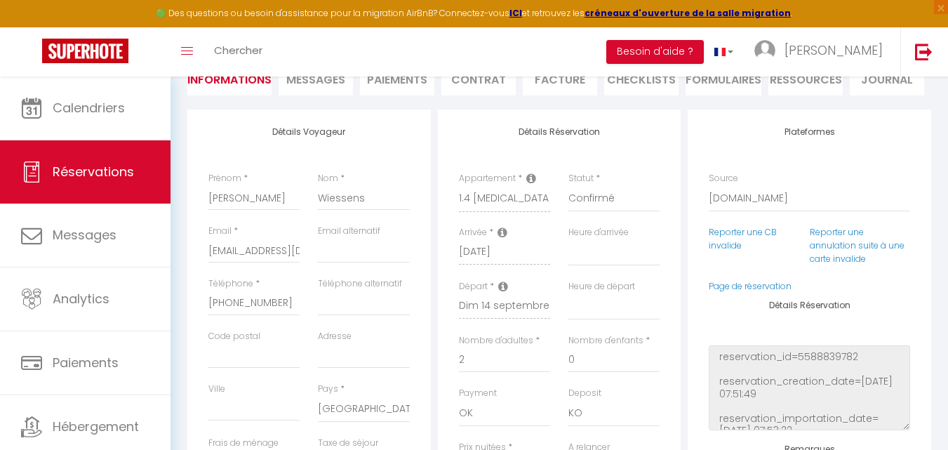
select select
drag, startPoint x: 283, startPoint y: 298, endPoint x: 198, endPoint y: 300, distance: 84.9
click at [198, 300] on div "Détails Voyageur Prénom * [PERSON_NAME] * Wiessens Email * [EMAIL_ADDRESS][DOMA…" at bounding box center [309, 361] width 244 height 502
select select
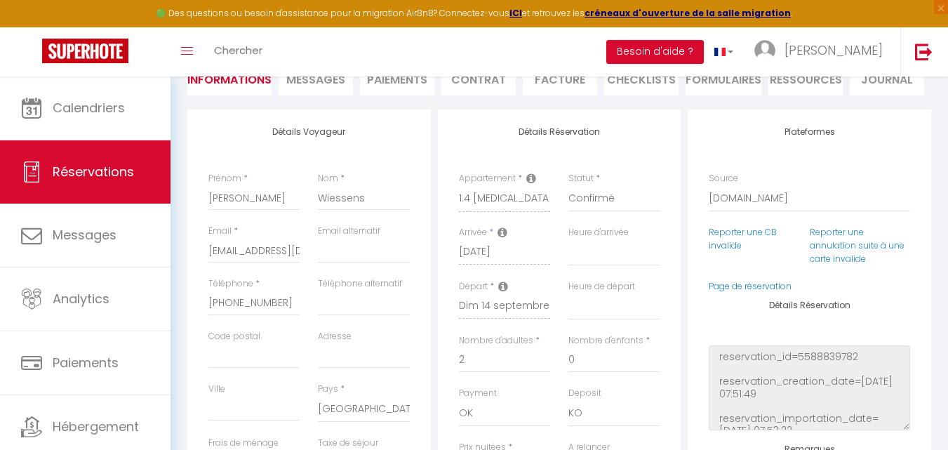
select select
checkbox input "false"
select select
checkbox input "false"
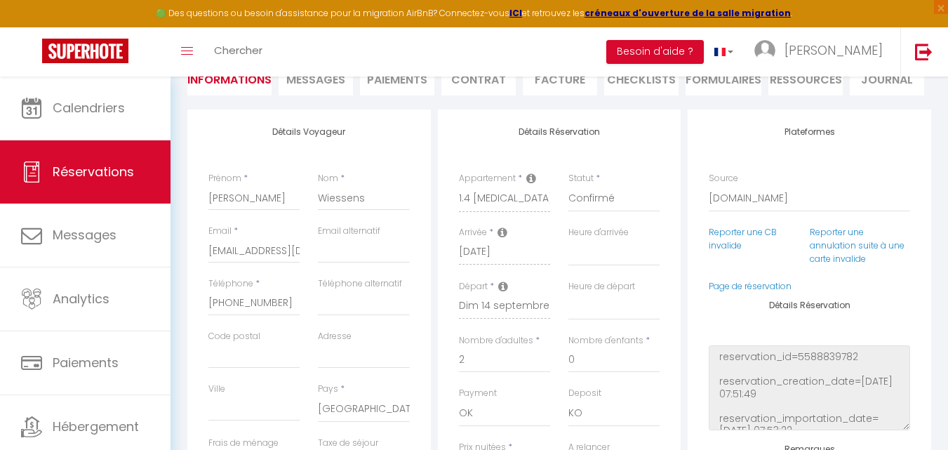
click at [338, 87] on li "Messages" at bounding box center [316, 78] width 74 height 34
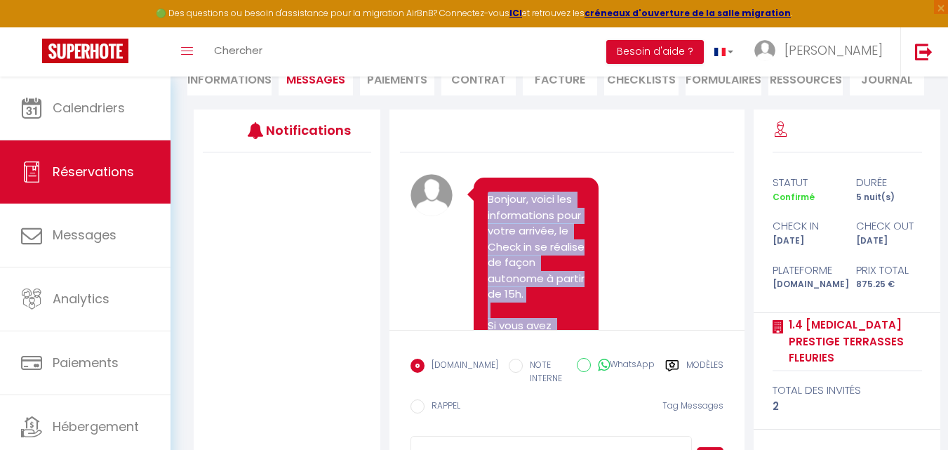
drag, startPoint x: 561, startPoint y: 256, endPoint x: 482, endPoint y: 199, distance: 96.6
copy pre "Bonjour, voici les informations pour votre arrivée, le Check in se réalise de f…"
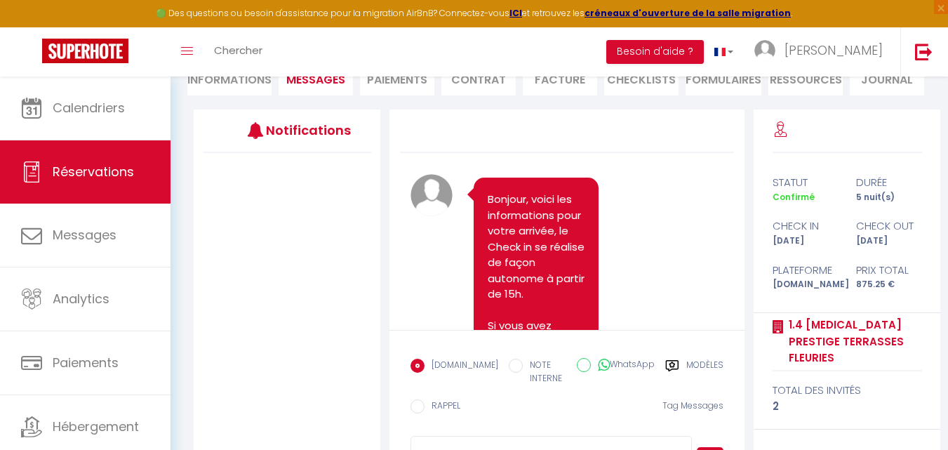
click at [199, 91] on li "Informations" at bounding box center [229, 78] width 84 height 34
select select
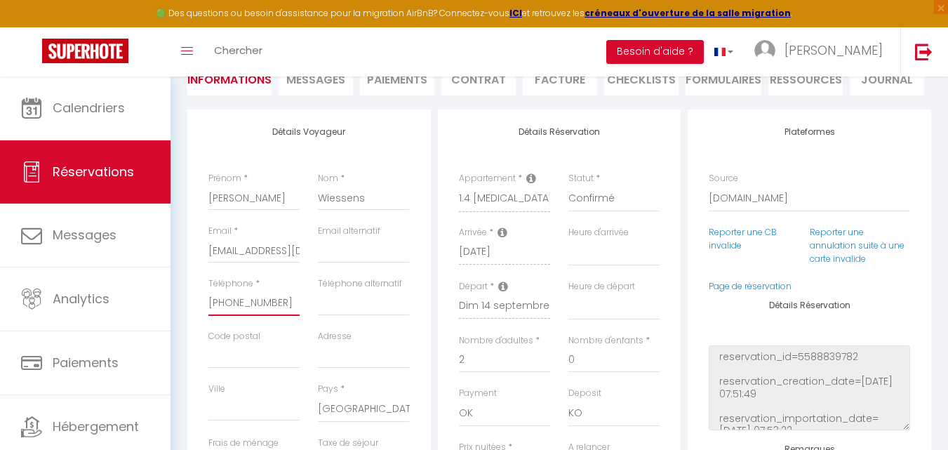
drag, startPoint x: 277, startPoint y: 300, endPoint x: 254, endPoint y: 306, distance: 23.8
click at [200, 302] on div "Téléphone * [PHONE_NUMBER]" at bounding box center [254, 303] width 110 height 53
select select
checkbox input "false"
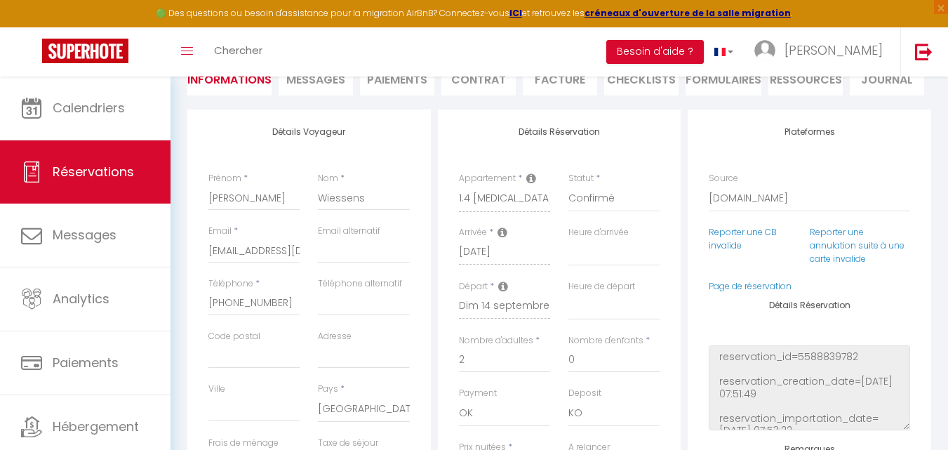
select select
checkbox input "false"
select select
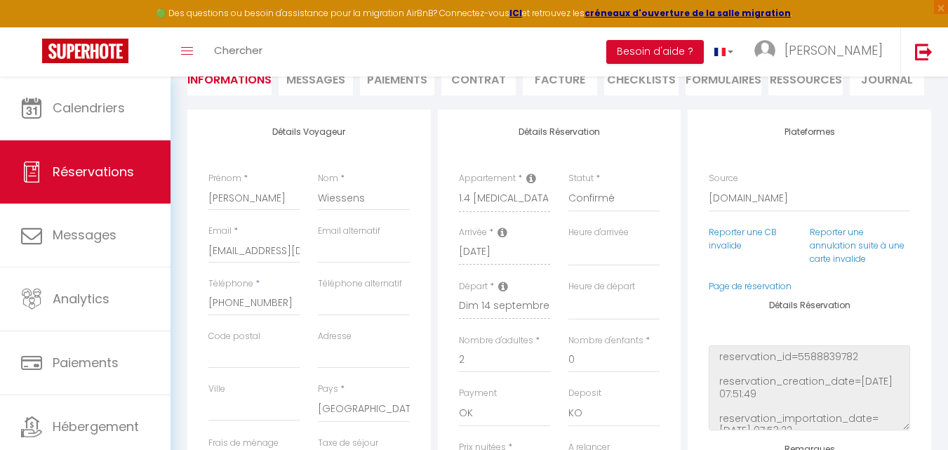
checkbox input "false"
select select
checkbox input "false"
select select
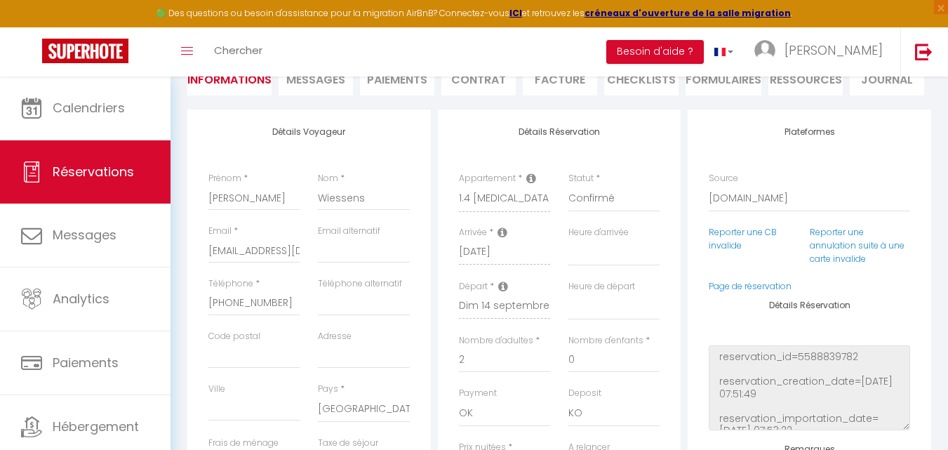
select select
checkbox input "false"
select select
checkbox input "false"
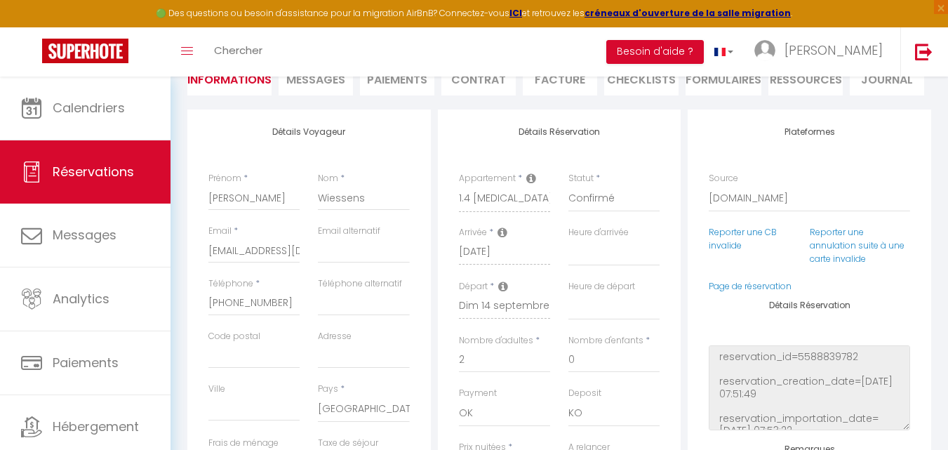
select select
checkbox input "false"
select select
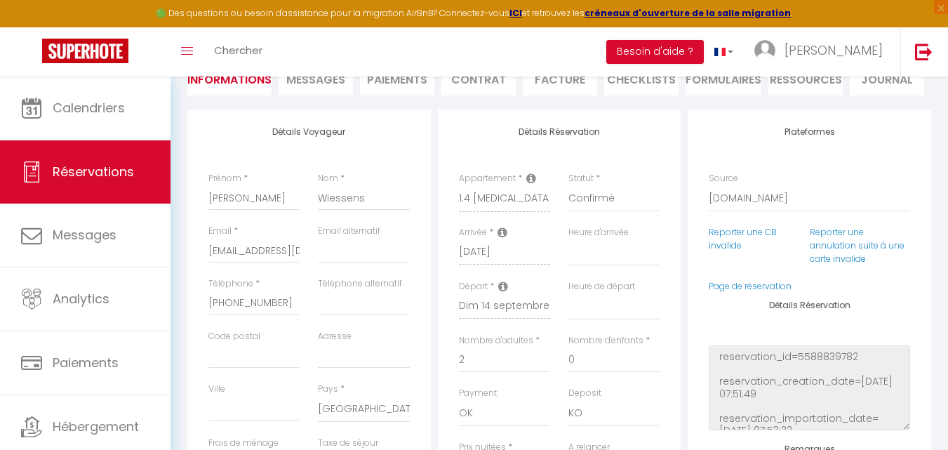
checkbox input "false"
select select
checkbox input "false"
select select
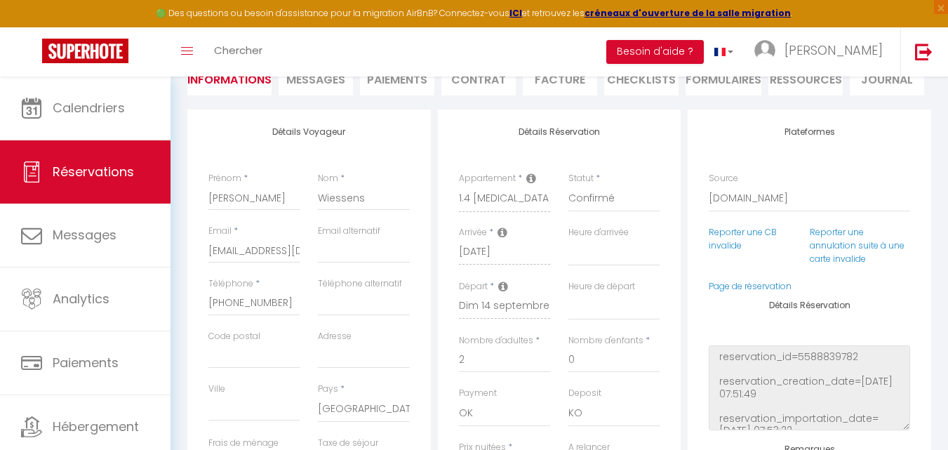
select select
checkbox input "false"
select select
checkbox input "false"
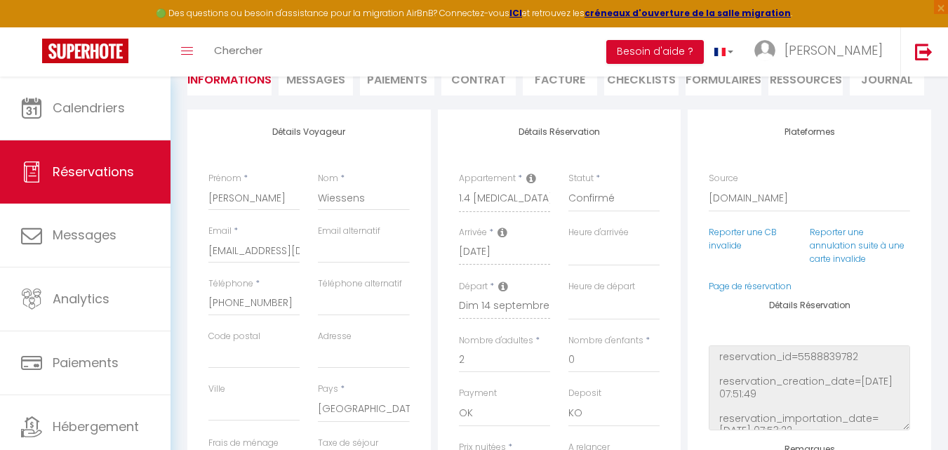
select select
checkbox input "false"
select select
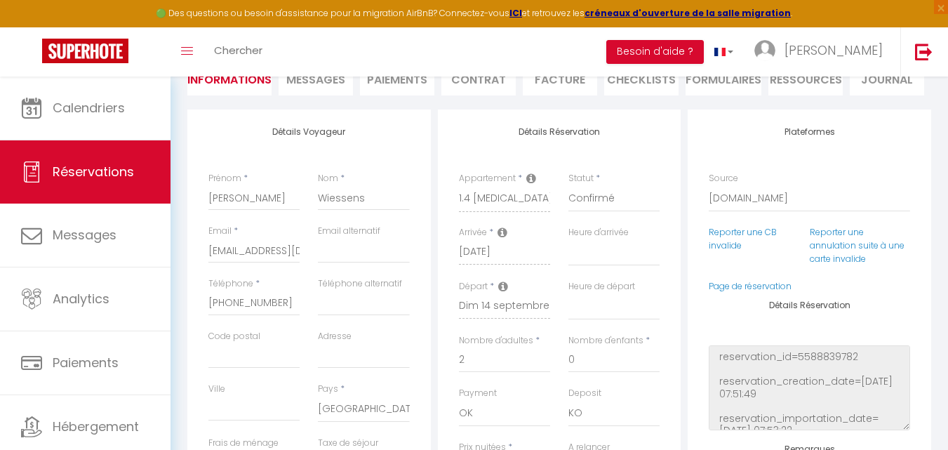
checkbox input "false"
select select
checkbox input "false"
select select
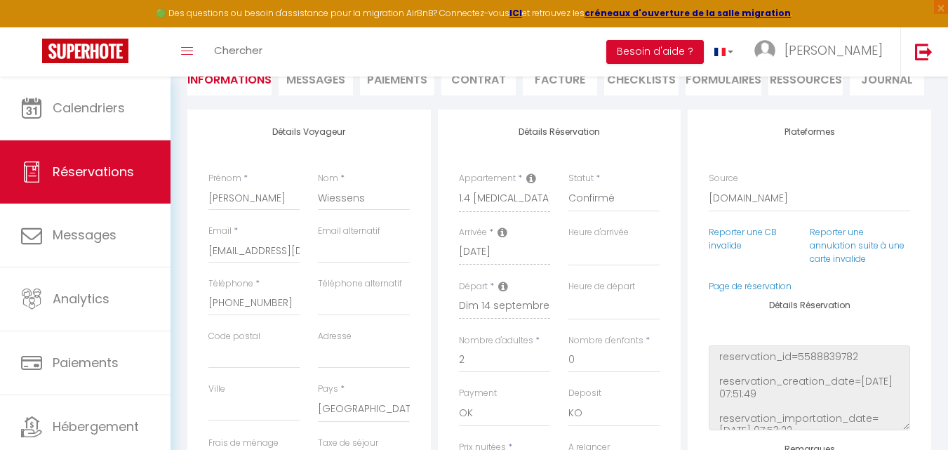
select select
checkbox input "false"
select select
checkbox input "false"
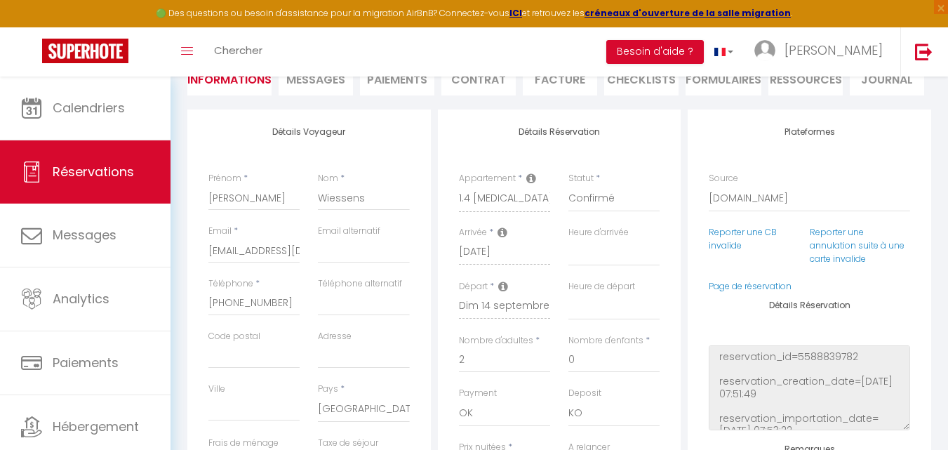
select select
checkbox input "false"
select select
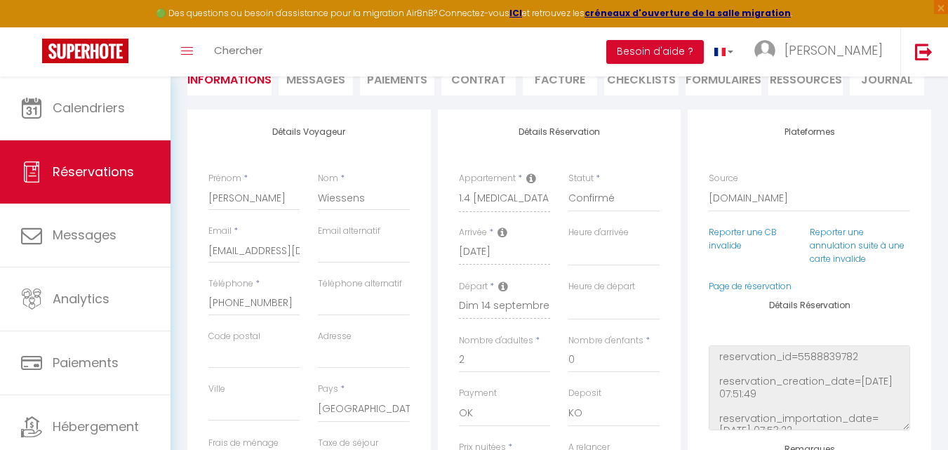
checkbox input "false"
select select
checkbox input "false"
select select
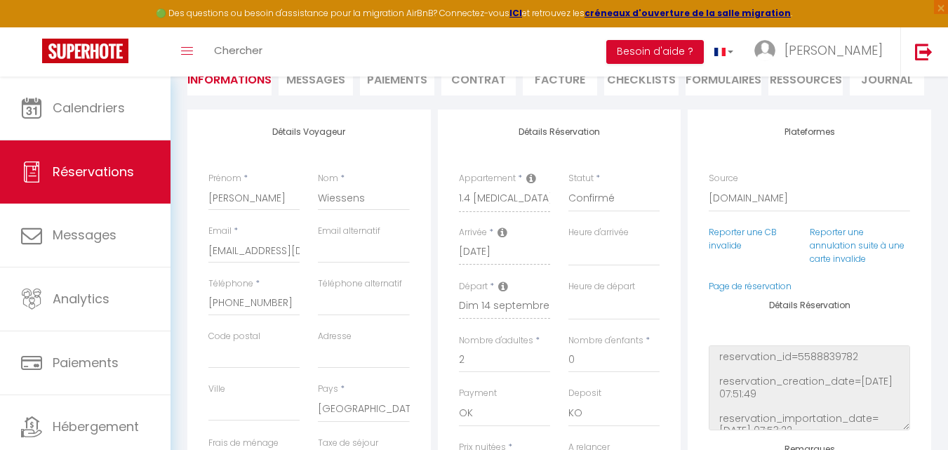
select select
checkbox input "false"
select select
checkbox input "false"
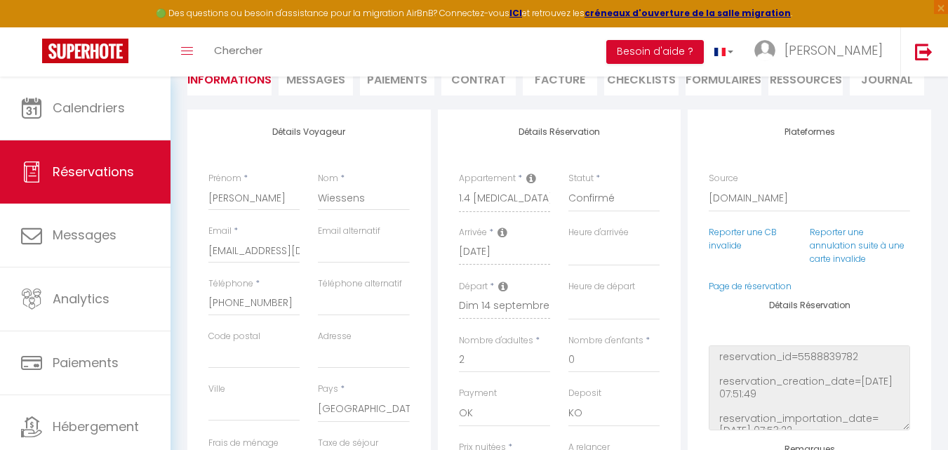
select select
checkbox input "false"
select select
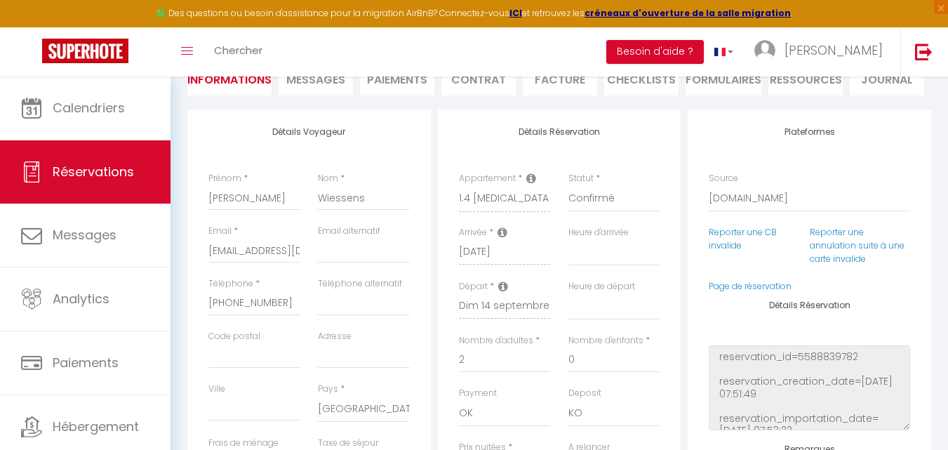
checkbox input "false"
select select
checkbox input "false"
select select
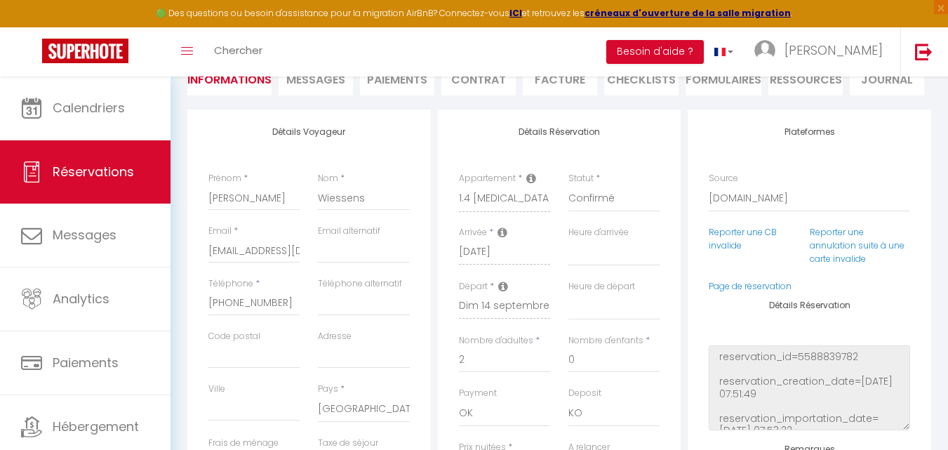
select select
checkbox input "false"
select select
checkbox input "false"
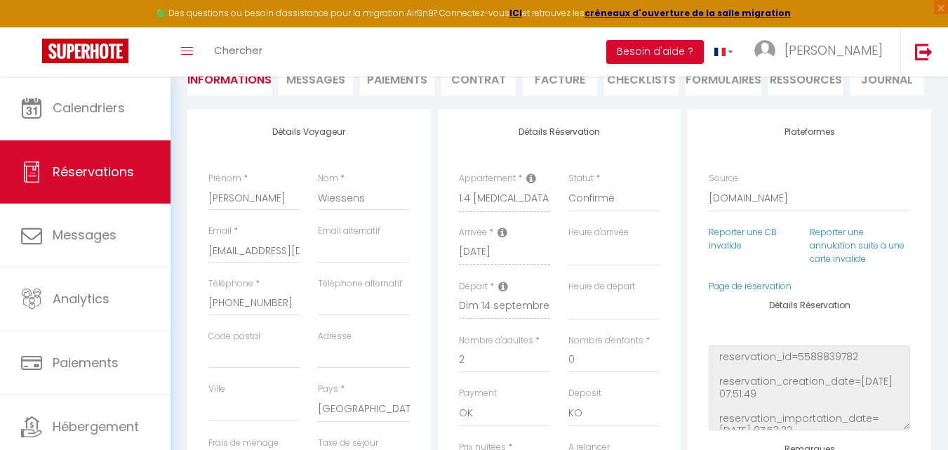
select select
checkbox input "false"
select select
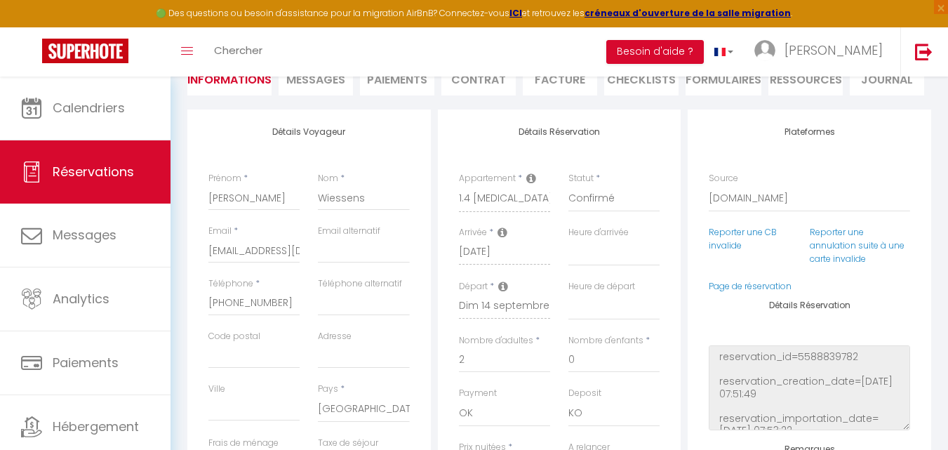
checkbox input "false"
select select
checkbox input "false"
select select
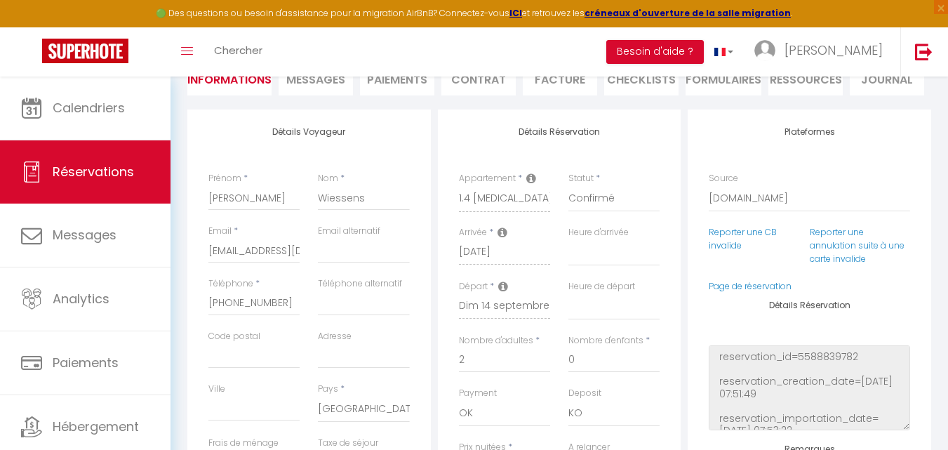
select select
checkbox input "false"
select select
checkbox input "false"
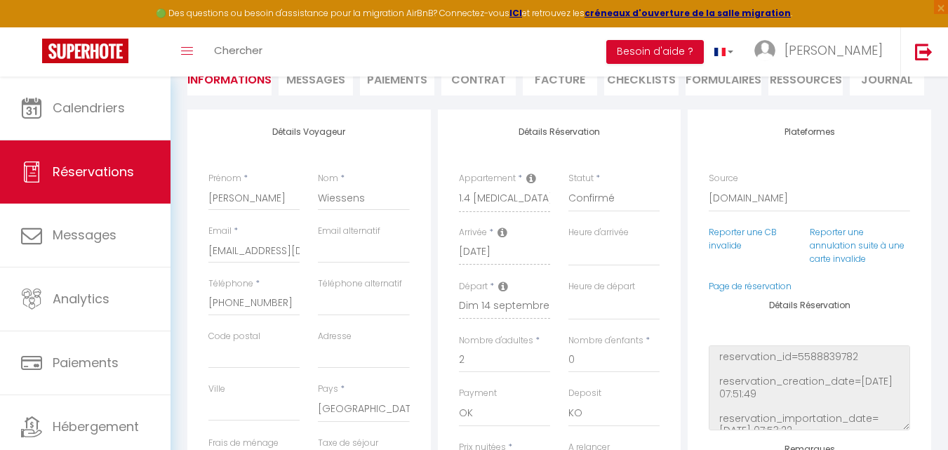
select select
checkbox input "false"
select select
